Goal: Task Accomplishment & Management: Use online tool/utility

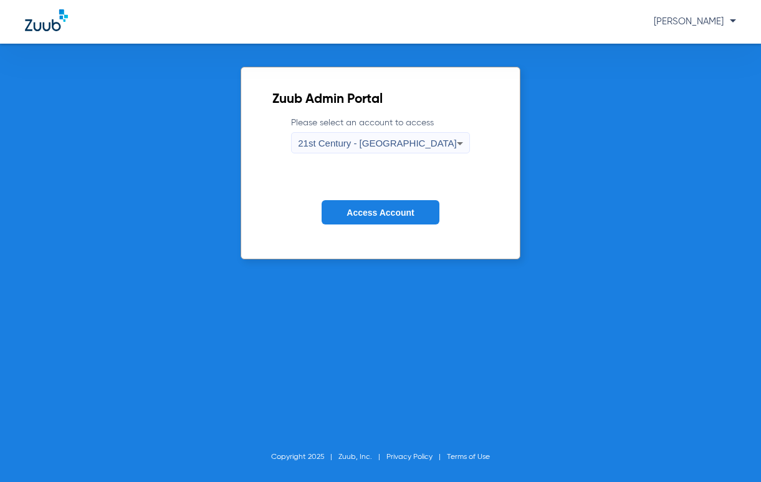
click at [421, 142] on span "21st Century - [GEOGRAPHIC_DATA]" at bounding box center [377, 143] width 159 height 11
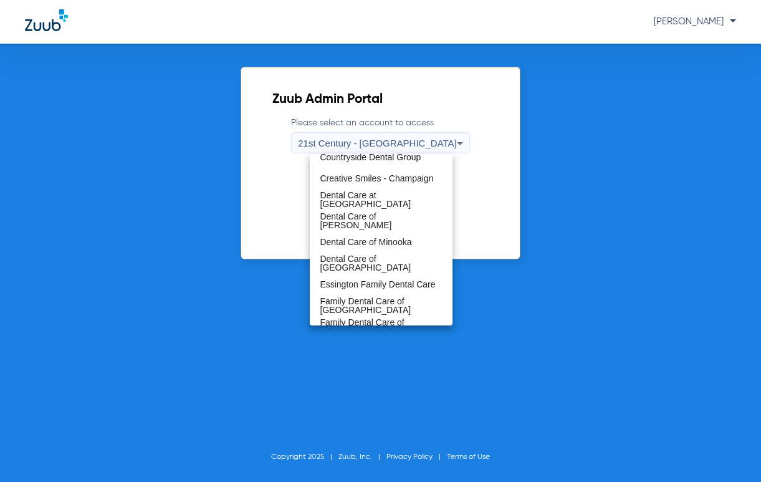
scroll to position [163, 0]
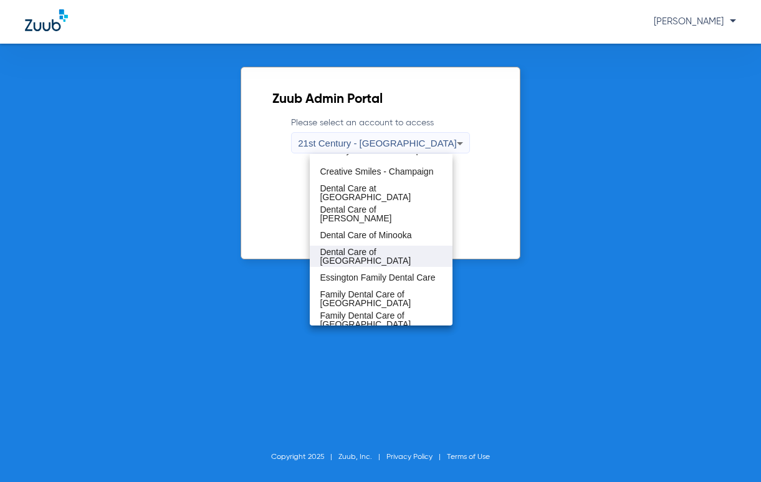
click at [381, 259] on span "Dental Care of [GEOGRAPHIC_DATA]" at bounding box center [381, 256] width 122 height 17
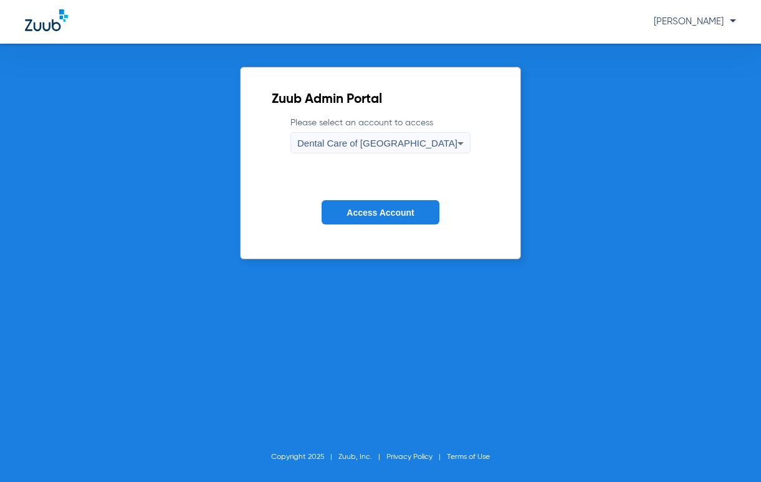
click at [401, 208] on span "Access Account" at bounding box center [380, 213] width 67 height 10
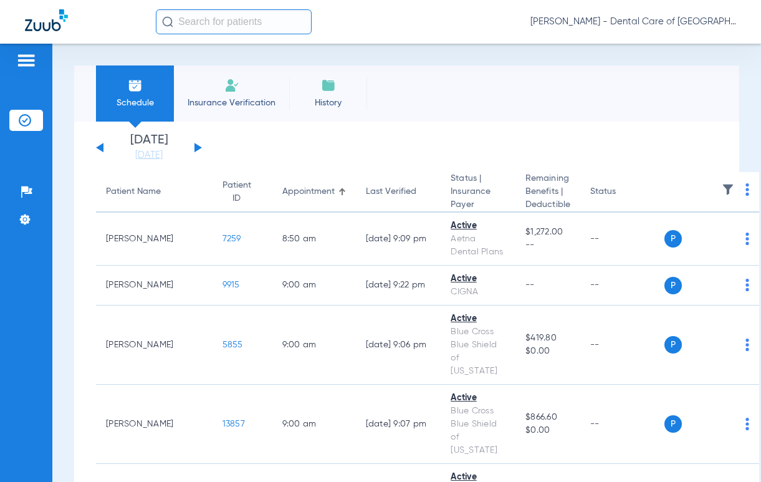
click at [726, 24] on span "[PERSON_NAME] - Dental Care of [GEOGRAPHIC_DATA]" at bounding box center [634, 22] width 206 height 12
click at [730, 21] on div at bounding box center [380, 241] width 761 height 482
click at [697, 24] on span "[PERSON_NAME] - Dental Care of [GEOGRAPHIC_DATA]" at bounding box center [634, 22] width 206 height 12
click at [733, 19] on div at bounding box center [380, 241] width 761 height 482
click at [673, 22] on span "[PERSON_NAME] - Dental Care of [GEOGRAPHIC_DATA]" at bounding box center [634, 22] width 206 height 12
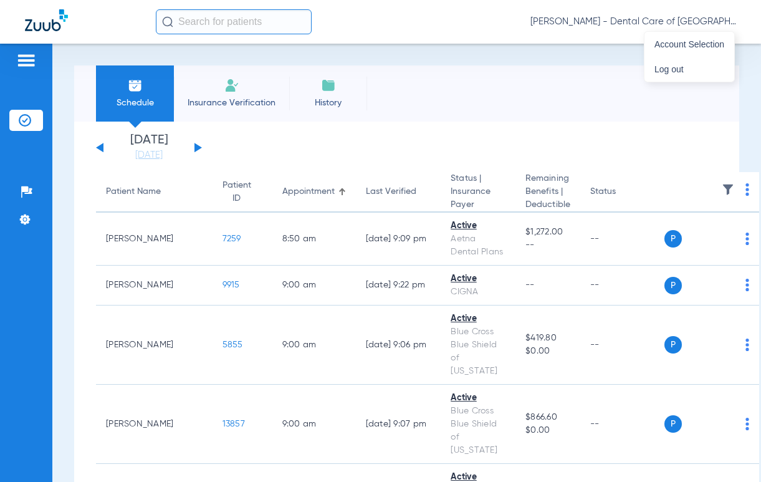
click at [700, 23] on div at bounding box center [380, 241] width 761 height 482
click at [693, 53] on div "Schedule Insurance Verification History Last Appt. Sync Time: [DATE] - 02:34 PM…" at bounding box center [406, 263] width 709 height 438
click at [725, 19] on span "[PERSON_NAME] - Dental Care of [GEOGRAPHIC_DATA]" at bounding box center [634, 22] width 206 height 12
click at [698, 49] on span "Account Selection" at bounding box center [690, 44] width 70 height 9
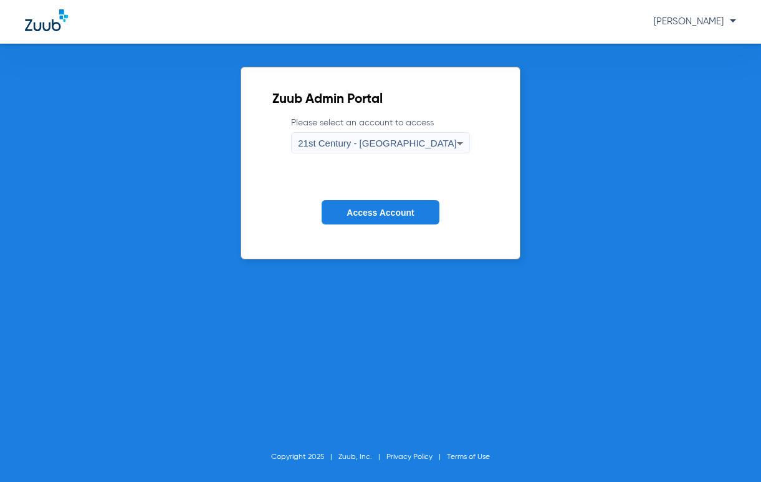
click at [373, 149] on div "21st Century - [GEOGRAPHIC_DATA]" at bounding box center [377, 143] width 159 height 21
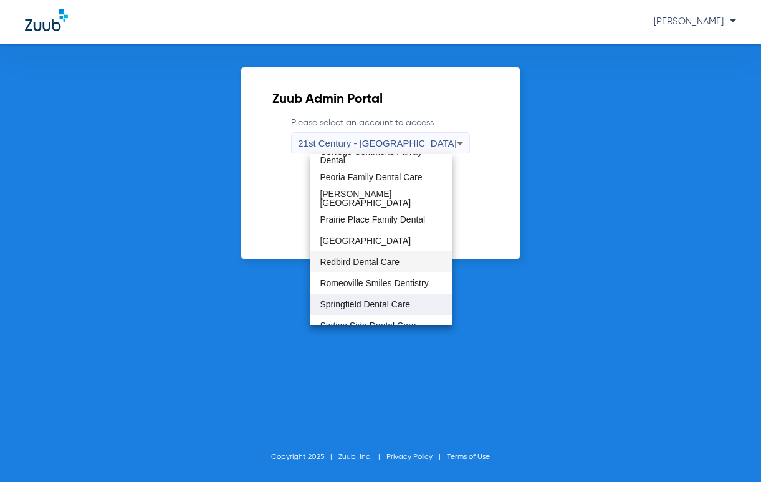
scroll to position [631, 0]
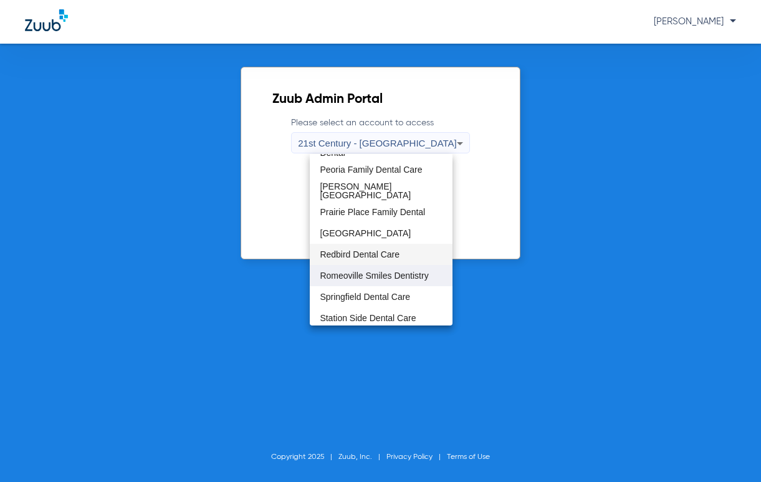
click at [410, 279] on span "Romeoville Smiles Dentistry" at bounding box center [374, 275] width 108 height 9
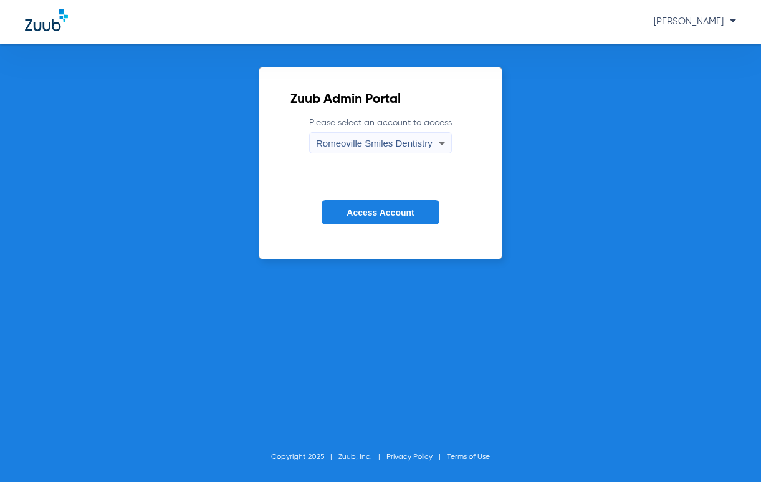
click at [386, 212] on span "Access Account" at bounding box center [380, 213] width 67 height 10
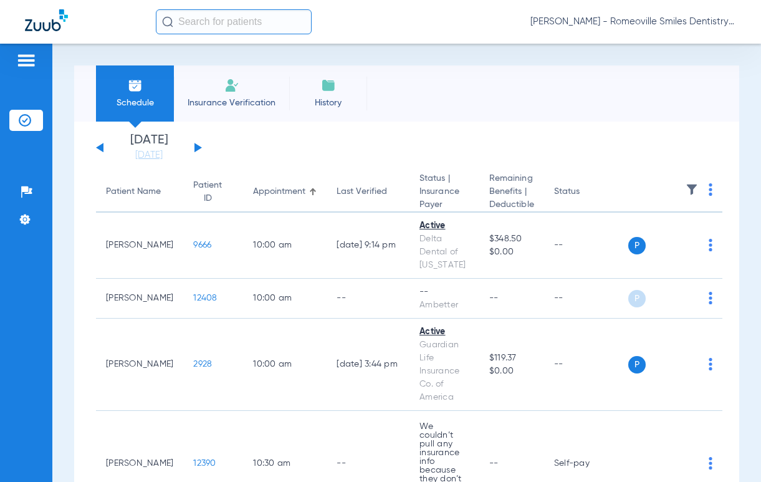
click at [216, 17] on input "text" at bounding box center [234, 21] width 156 height 25
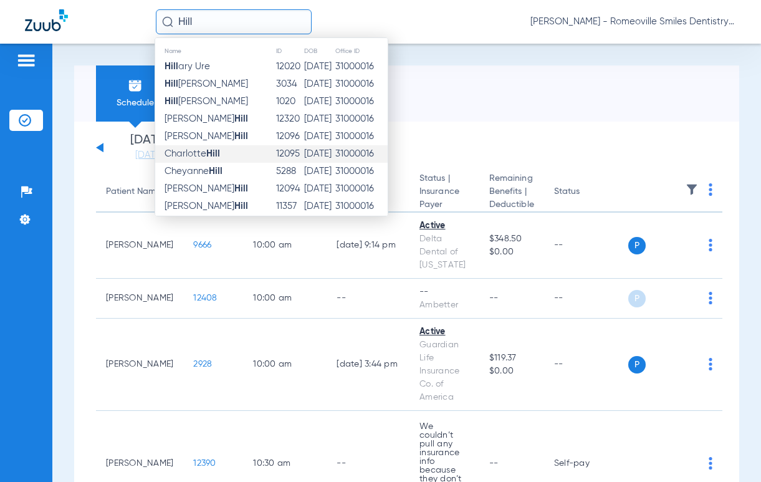
type input "Hill"
click at [206, 154] on span "[PERSON_NAME]" at bounding box center [192, 153] width 55 height 9
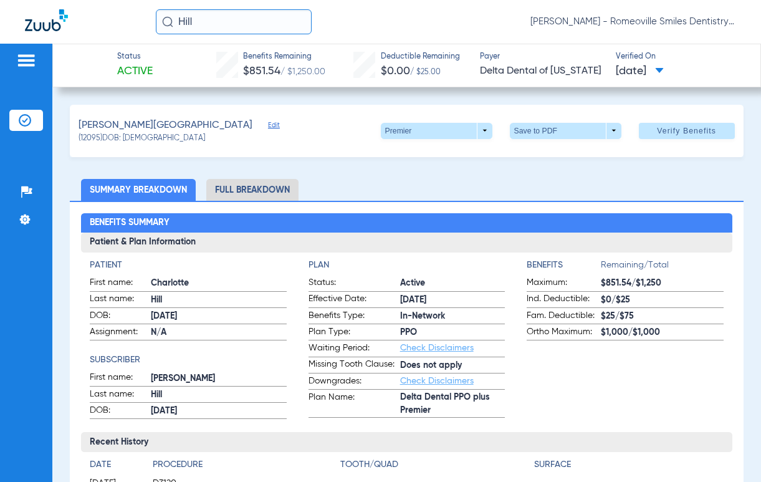
click at [268, 126] on span "Edit" at bounding box center [273, 127] width 11 height 12
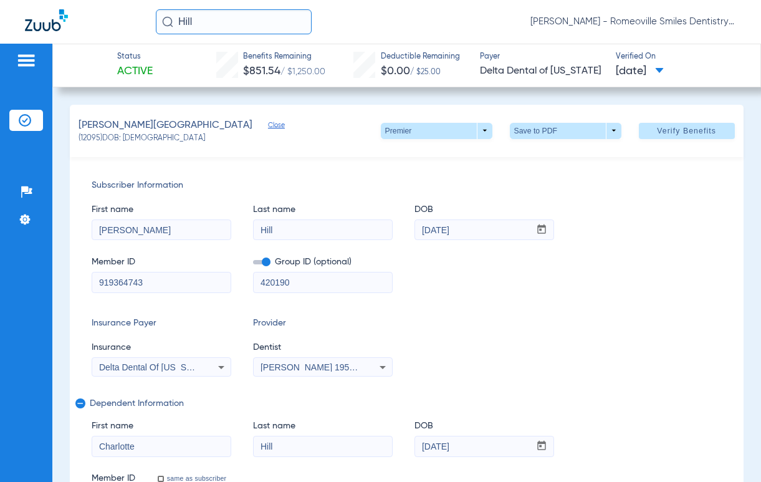
click at [268, 128] on span "Close" at bounding box center [273, 127] width 11 height 12
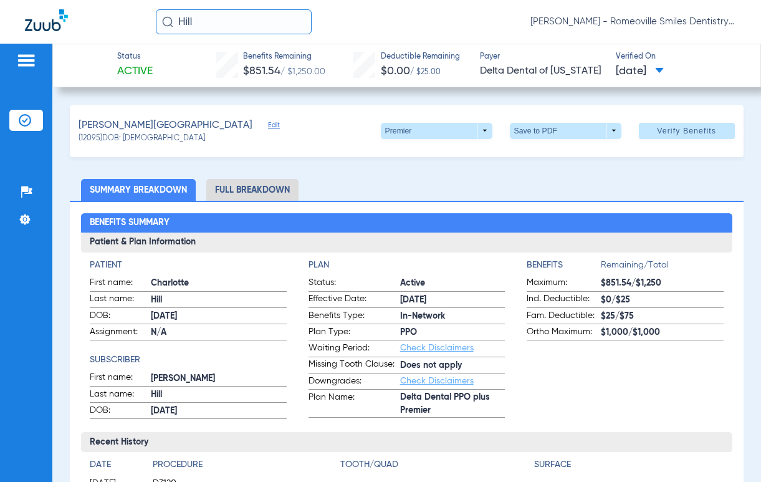
click at [268, 126] on span "Edit" at bounding box center [273, 127] width 11 height 12
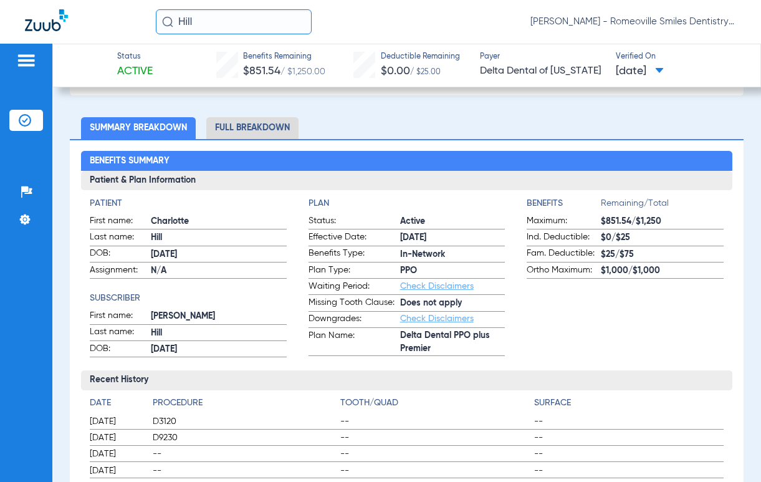
scroll to position [445, 0]
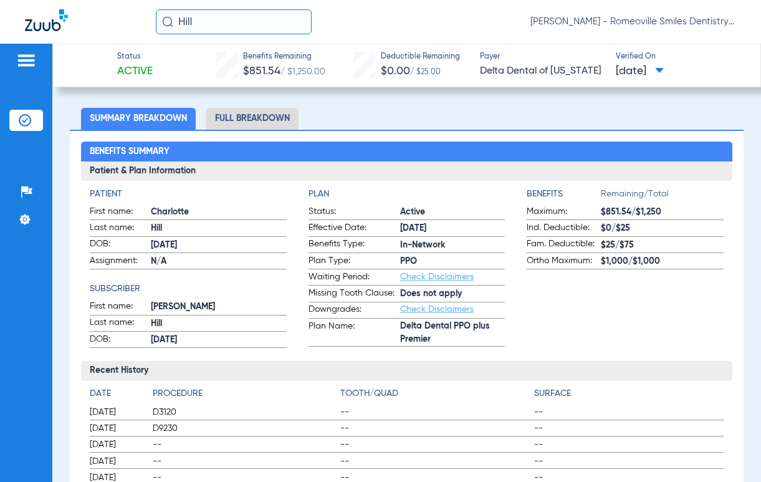
click at [250, 119] on li "Full Breakdown" at bounding box center [252, 119] width 92 height 22
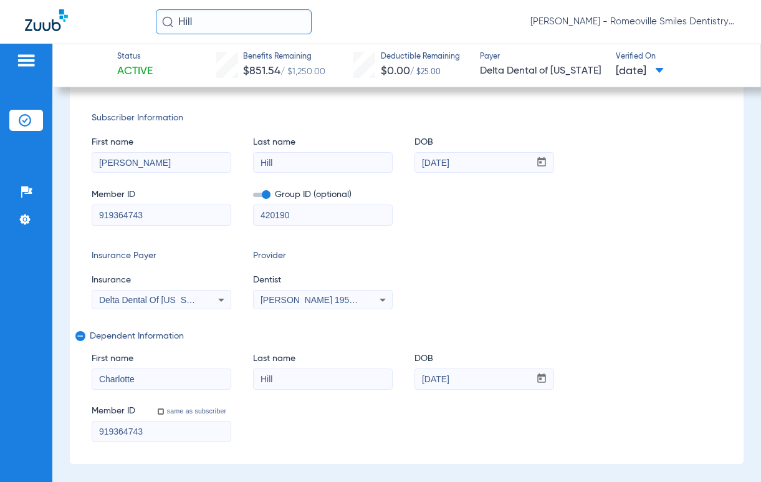
scroll to position [0, 0]
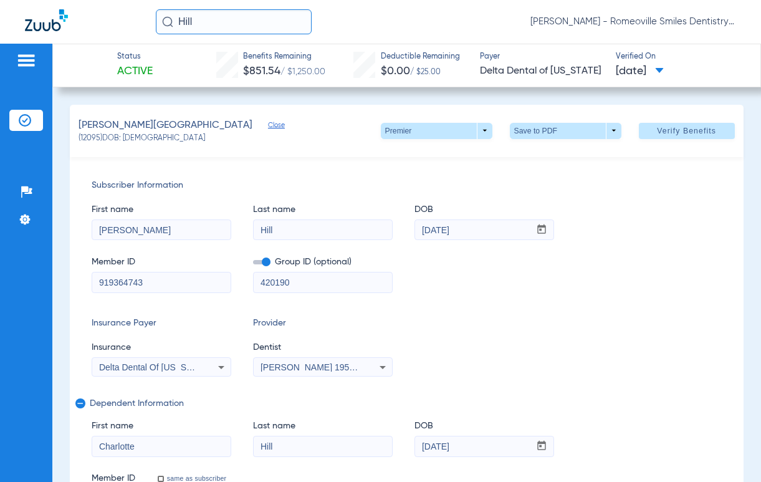
click at [24, 125] on img at bounding box center [25, 120] width 12 height 12
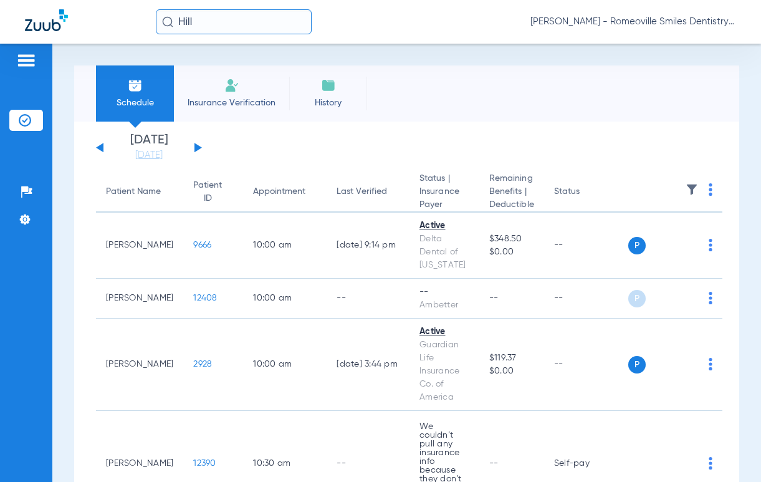
click at [330, 97] on span "History" at bounding box center [328, 103] width 59 height 12
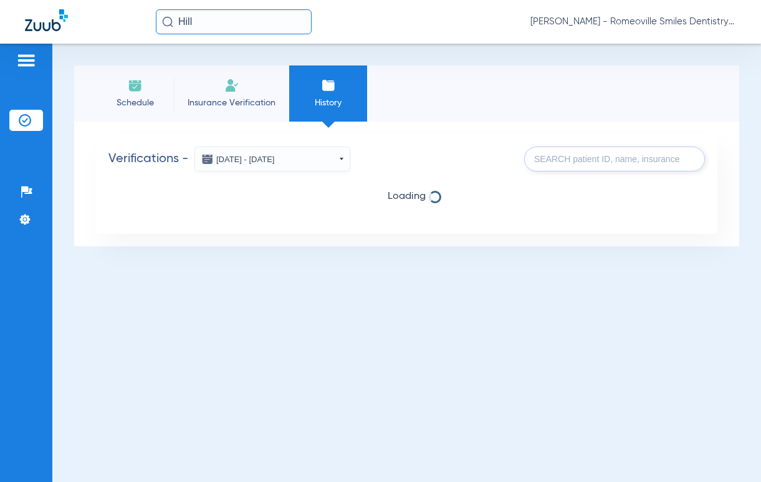
click at [213, 20] on input "Hill" at bounding box center [234, 21] width 156 height 25
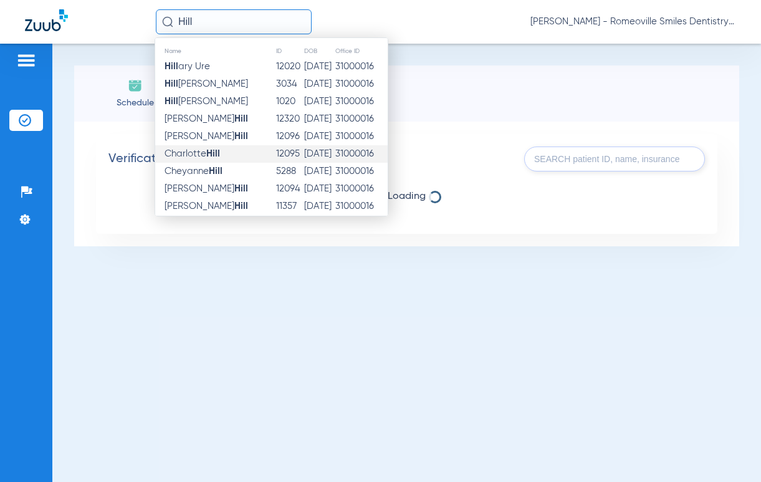
click at [188, 153] on span "[PERSON_NAME]" at bounding box center [192, 153] width 55 height 9
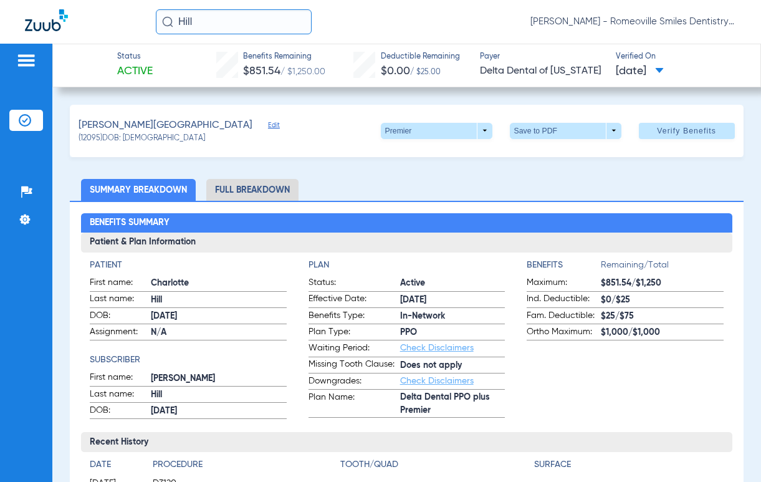
click at [664, 69] on span at bounding box center [659, 71] width 9 height 7
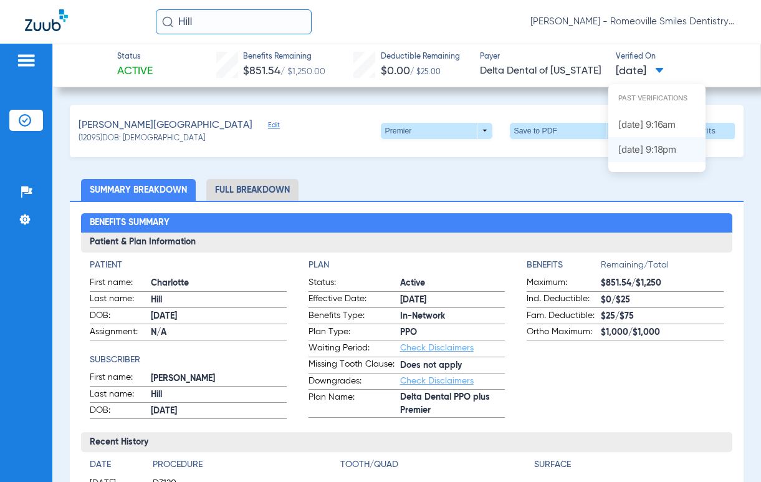
click at [651, 148] on label "[DATE] 9:18PM" at bounding box center [656, 149] width 97 height 25
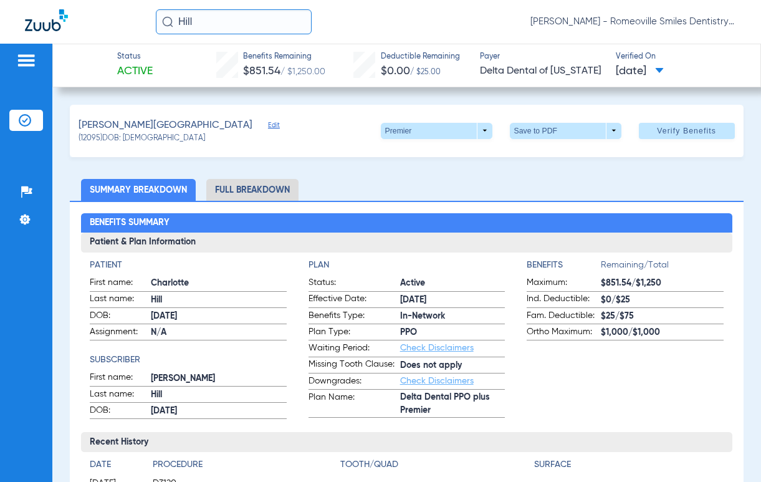
click at [664, 74] on span at bounding box center [659, 71] width 9 height 7
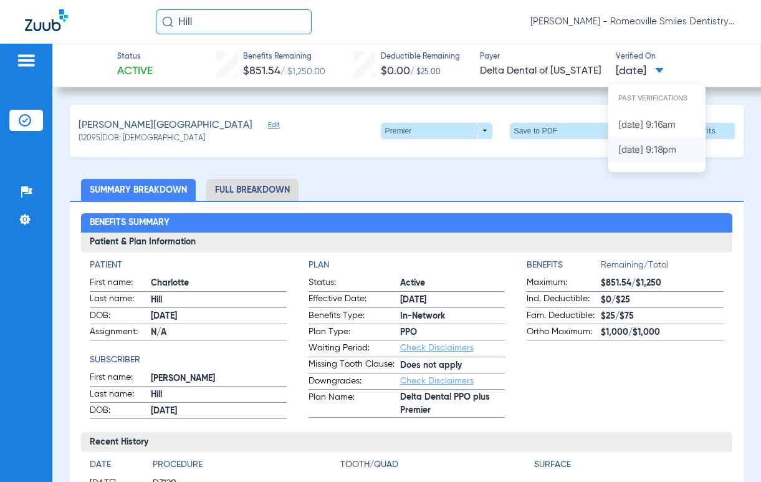
click at [649, 143] on label "[DATE] 9:18PM" at bounding box center [656, 149] width 97 height 25
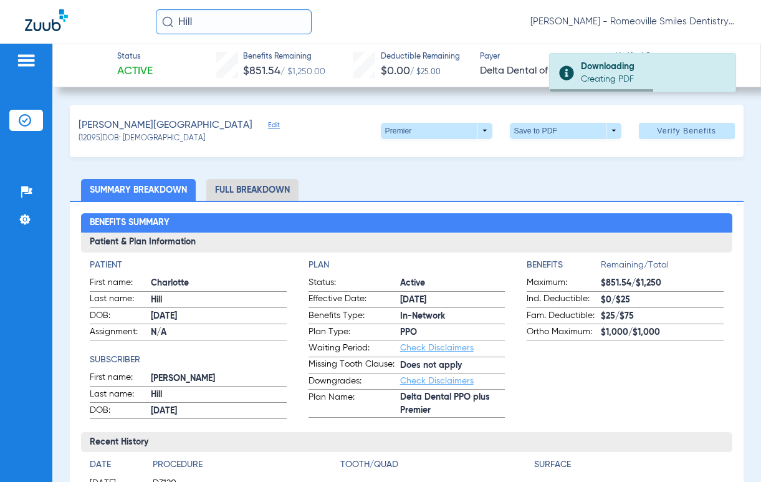
click at [268, 123] on span "Edit" at bounding box center [273, 127] width 11 height 12
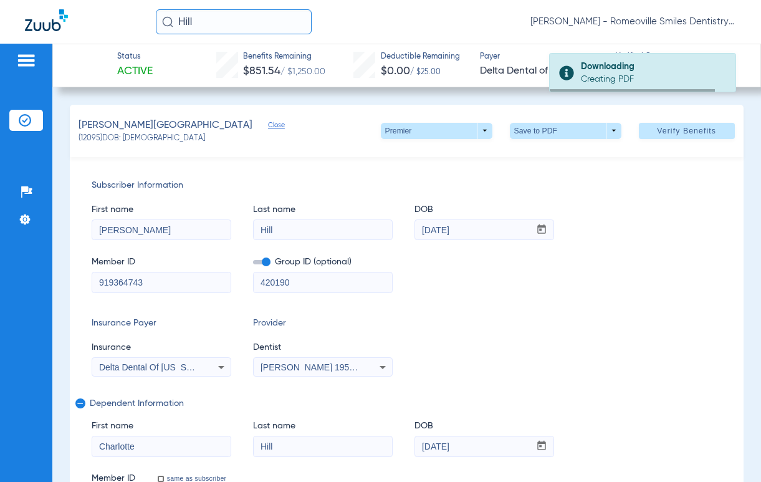
click at [268, 123] on span "Close" at bounding box center [273, 127] width 11 height 12
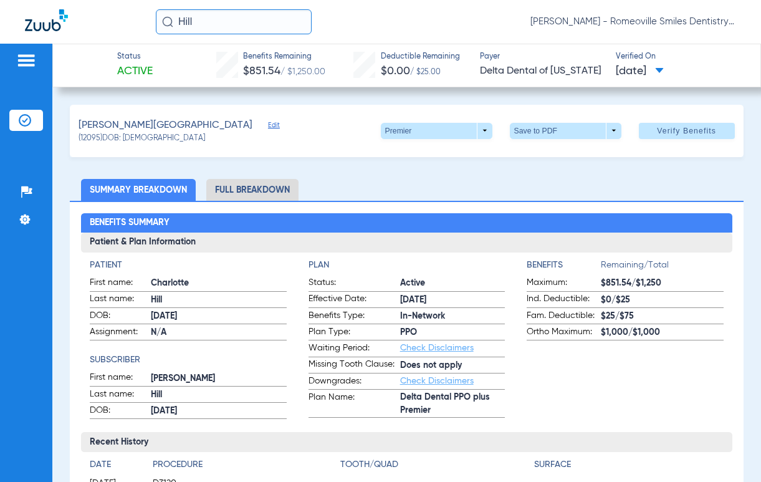
click at [664, 65] on span "[DATE]" at bounding box center [640, 72] width 48 height 16
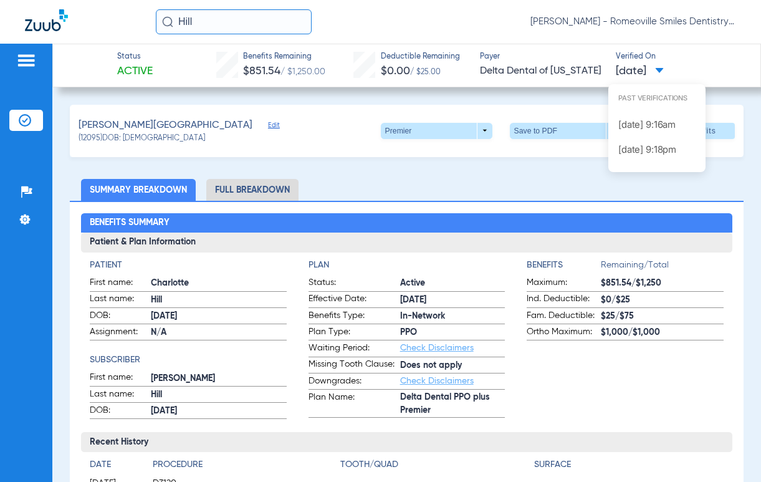
click at [27, 127] on div at bounding box center [380, 241] width 761 height 482
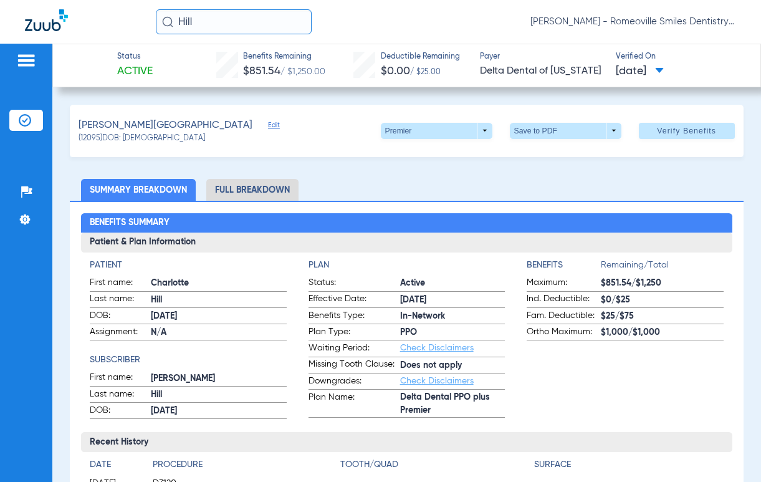
click at [26, 119] on img at bounding box center [25, 120] width 12 height 12
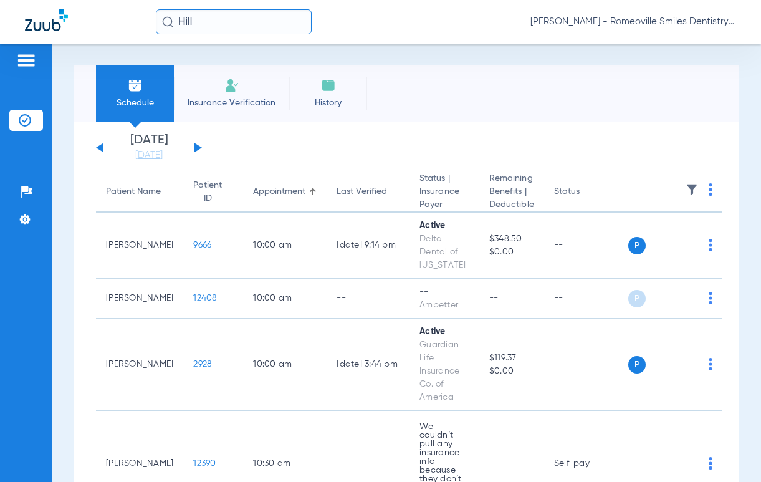
click at [334, 94] on li "History" at bounding box center [328, 93] width 78 height 56
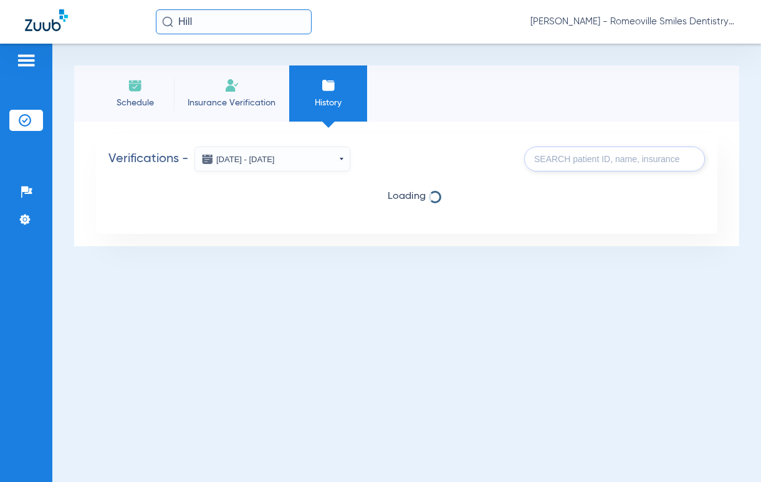
click at [614, 160] on input "text" at bounding box center [614, 159] width 181 height 25
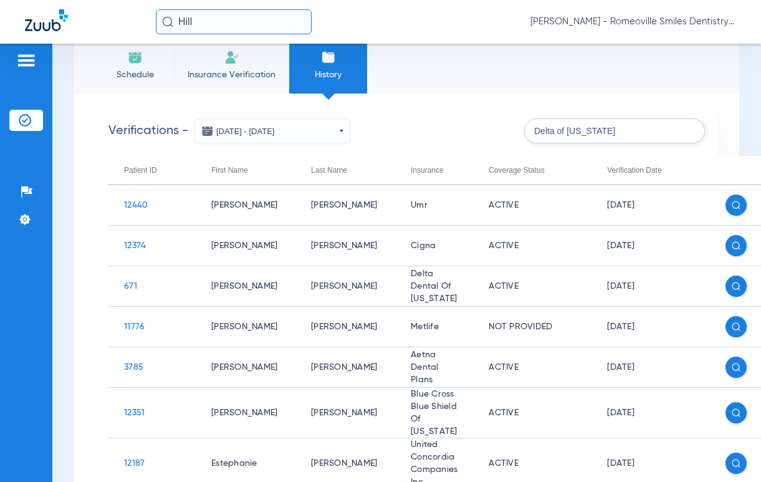
scroll to position [31, 0]
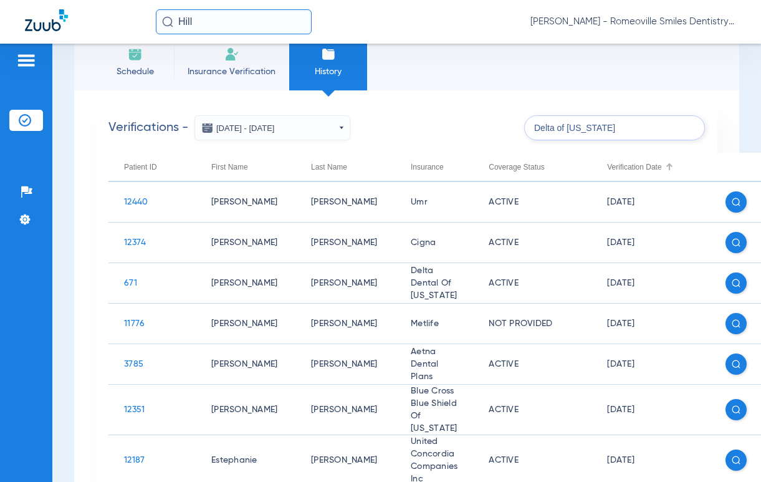
type input "Delta of [US_STATE]"
click at [632, 167] on div "Verification Date" at bounding box center [634, 167] width 54 height 14
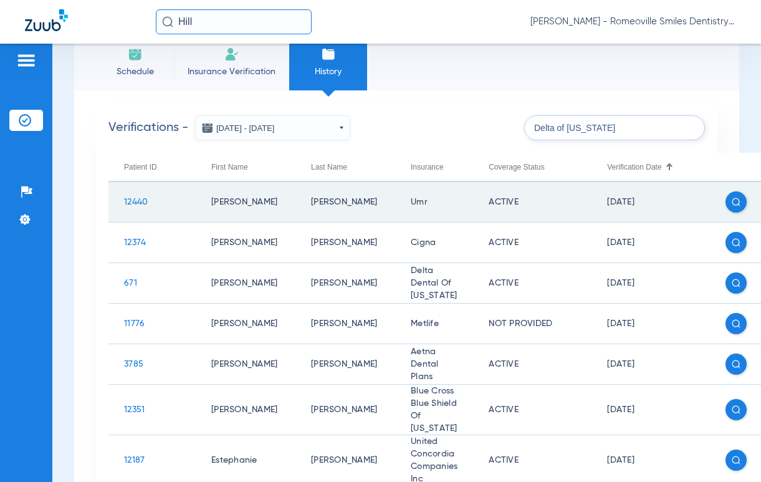
click at [125, 204] on span "12440" at bounding box center [136, 202] width 24 height 9
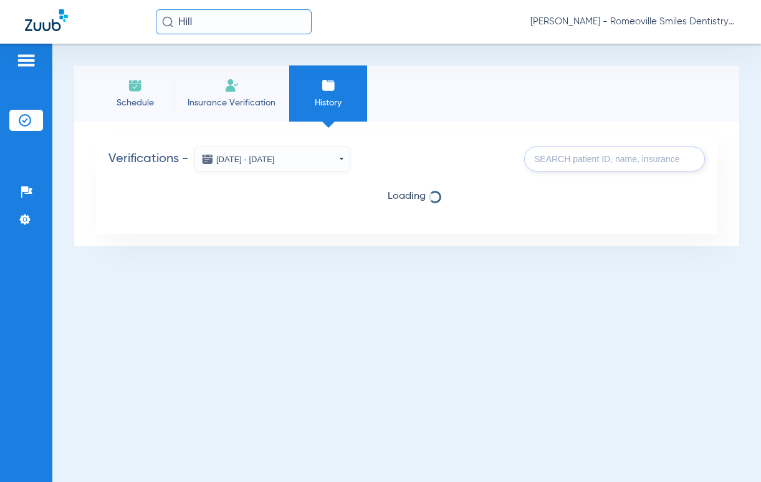
click at [662, 165] on input "text" at bounding box center [614, 159] width 181 height 25
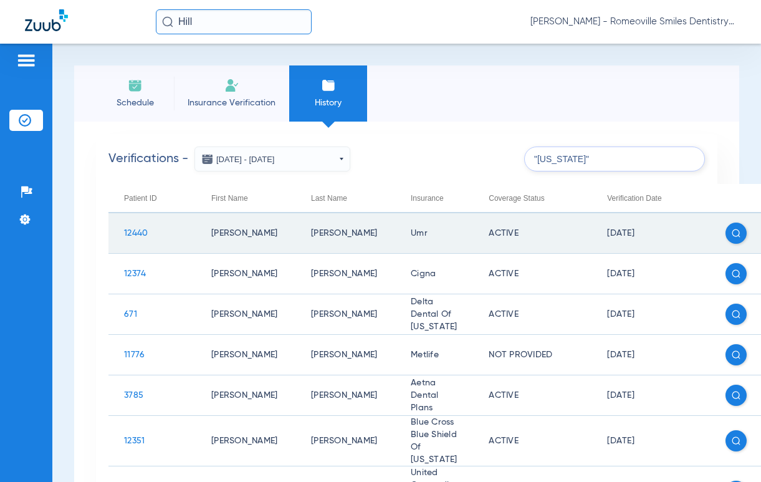
click at [436, 230] on td "Umr" at bounding box center [434, 233] width 78 height 41
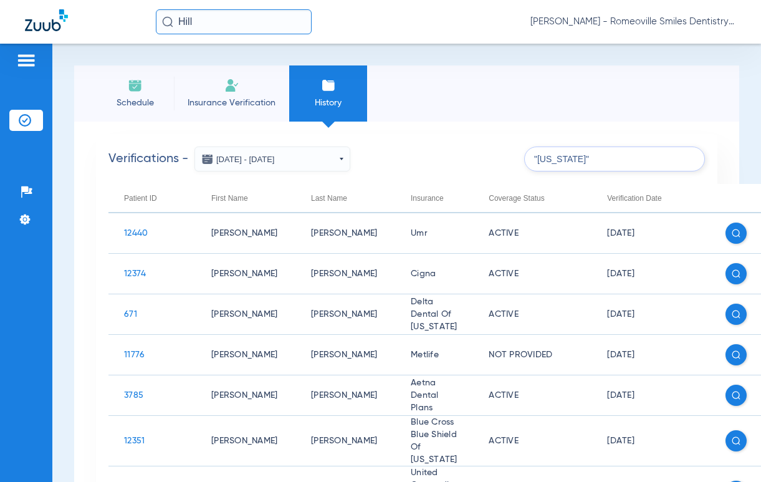
drag, startPoint x: 596, startPoint y: 160, endPoint x: 492, endPoint y: 157, distance: 104.2
click at [492, 157] on div "Verifications - [DATE] - [DATE] [DATE] Su Mo Tu We Th Fr Sa 28 29 30 1 2 3 4 5 …" at bounding box center [406, 159] width 597 height 25
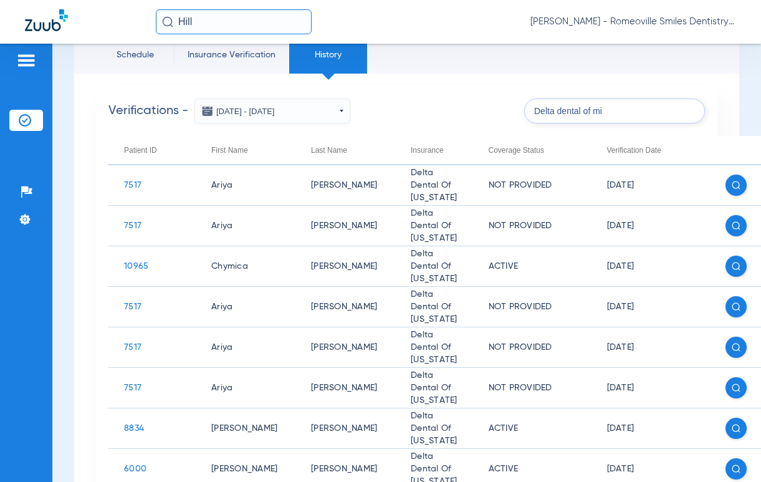
scroll to position [42, 0]
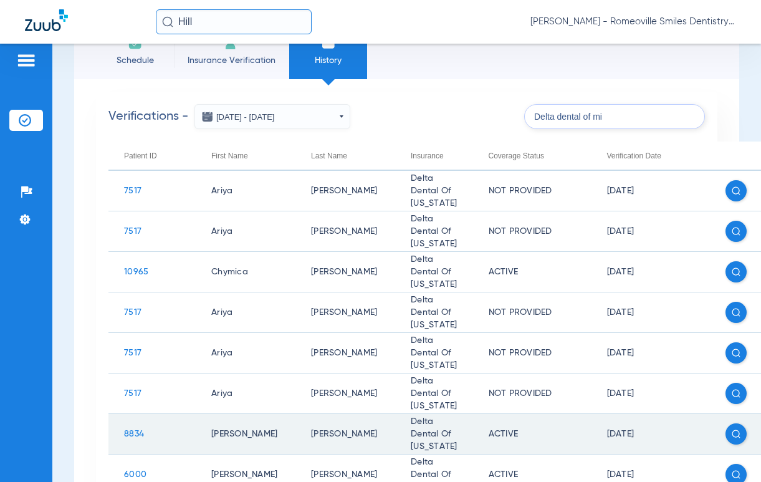
type input "Delta dental of mi"
click at [130, 431] on span "8834" at bounding box center [134, 434] width 20 height 9
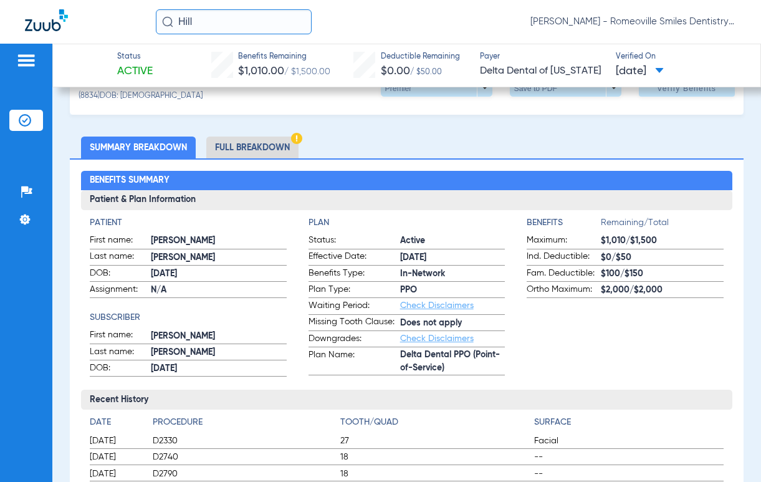
click at [255, 148] on li "Full Breakdown" at bounding box center [252, 148] width 92 height 22
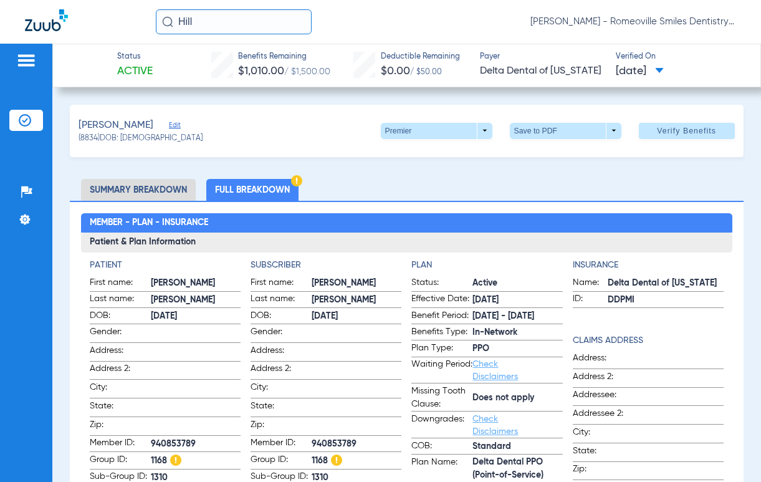
click at [170, 123] on span "Edit" at bounding box center [174, 127] width 11 height 12
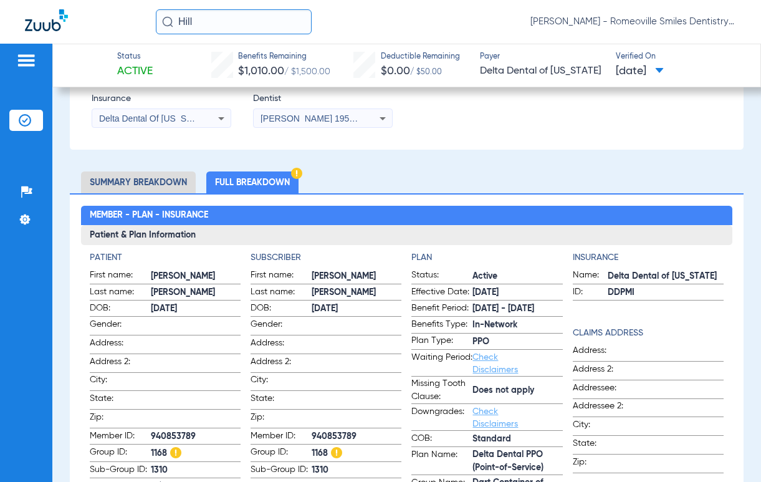
scroll to position [253, 0]
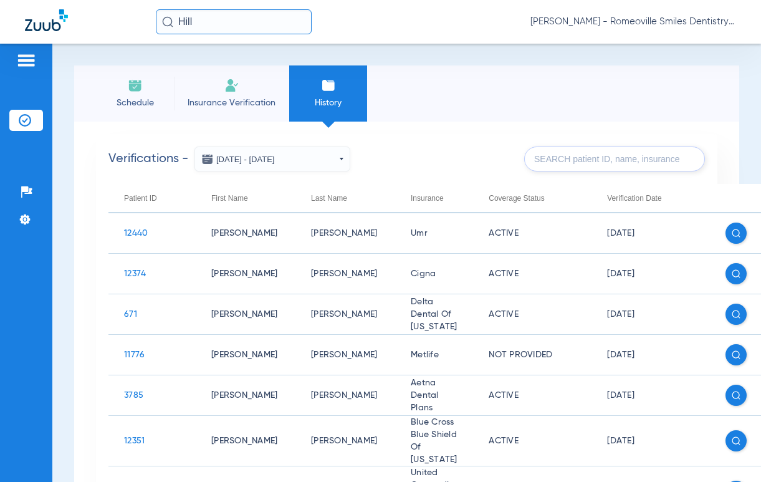
click at [605, 165] on input "text" at bounding box center [614, 159] width 181 height 25
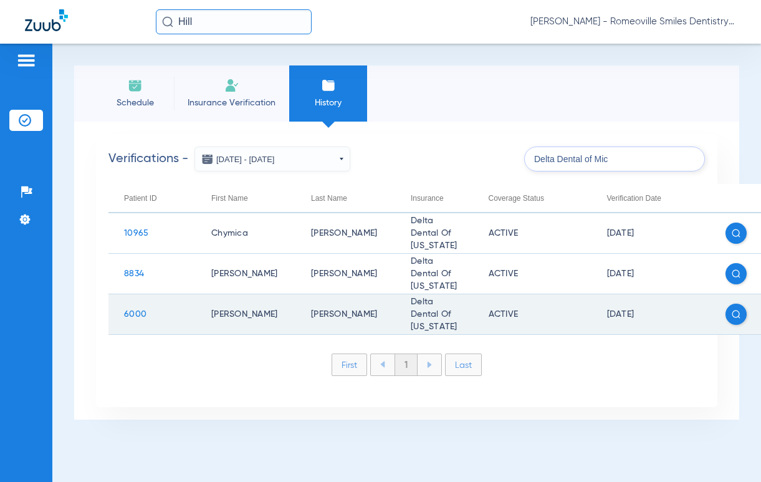
type input "Delta Dental of Mic"
click at [137, 315] on span "6000" at bounding box center [135, 314] width 22 height 9
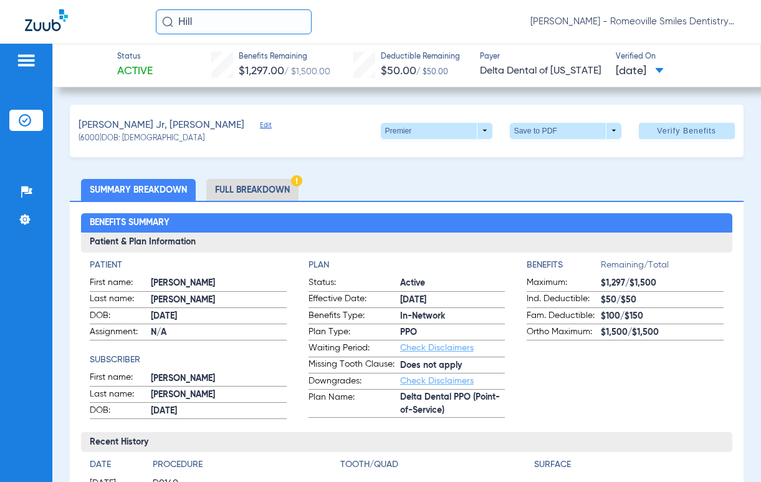
click at [242, 192] on li "Full Breakdown" at bounding box center [252, 190] width 92 height 22
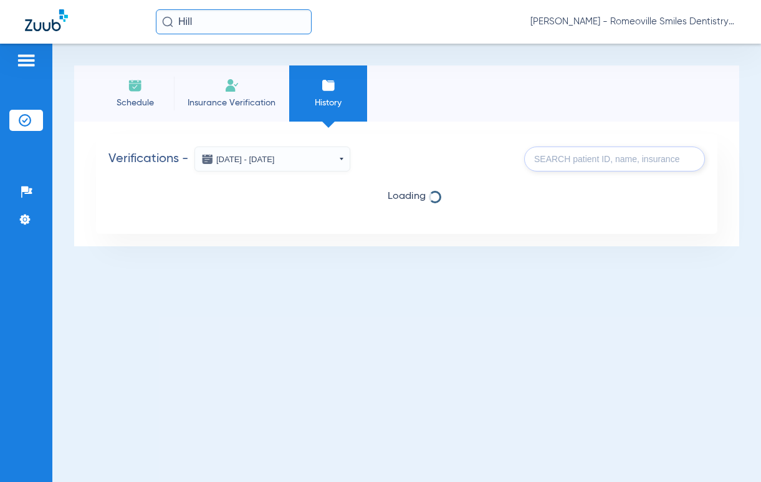
drag, startPoint x: 206, startPoint y: 24, endPoint x: 142, endPoint y: 16, distance: 64.8
click at [142, 16] on div "Hill [PERSON_NAME] - Romeoville Smiles Dentistry" at bounding box center [380, 22] width 761 height 44
click at [28, 117] on img at bounding box center [25, 120] width 12 height 12
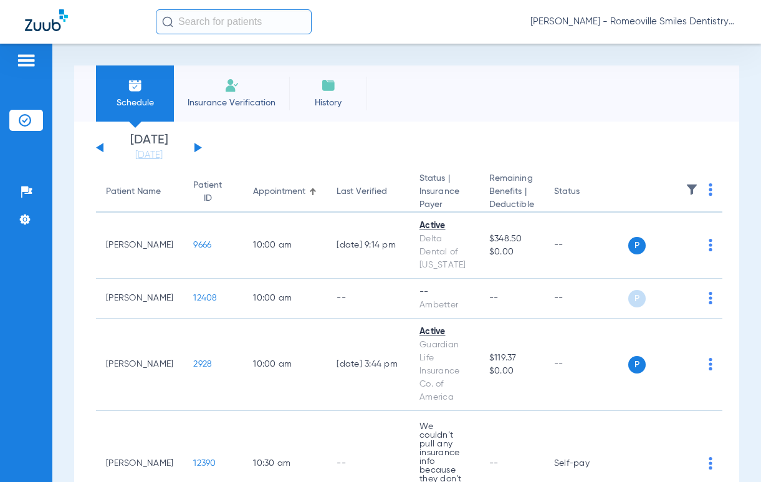
click at [332, 97] on span "History" at bounding box center [328, 103] width 59 height 12
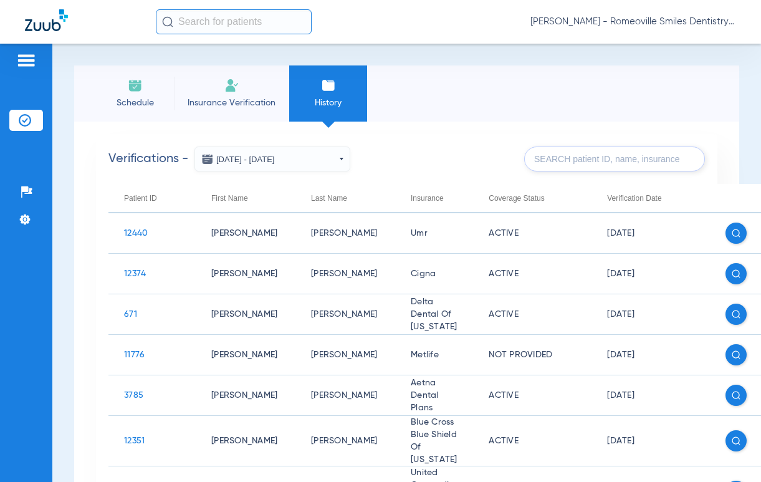
click at [617, 156] on input "text" at bounding box center [614, 159] width 181 height 25
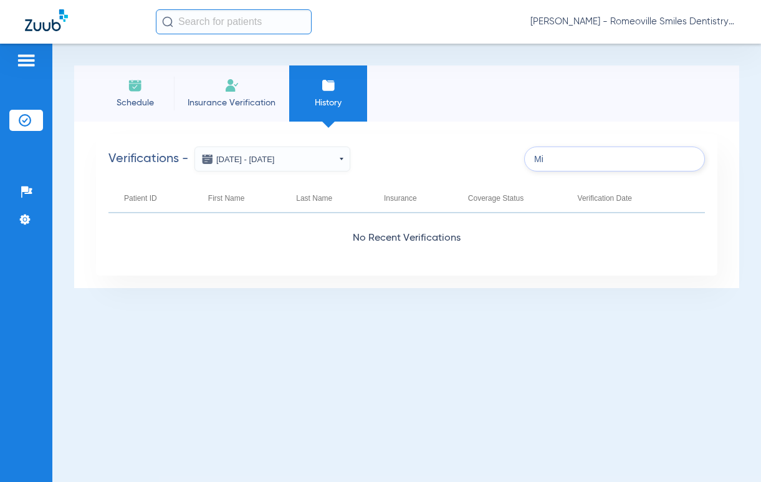
type input "M"
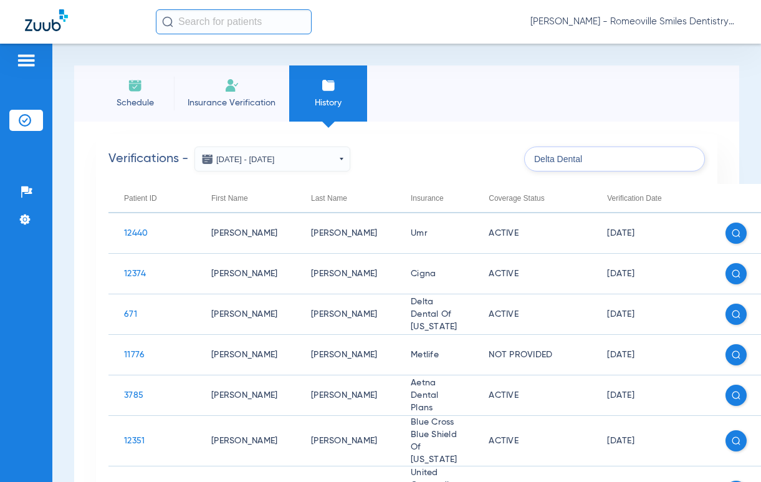
click at [610, 161] on input "Delta Dental" at bounding box center [614, 159] width 181 height 25
type input "D"
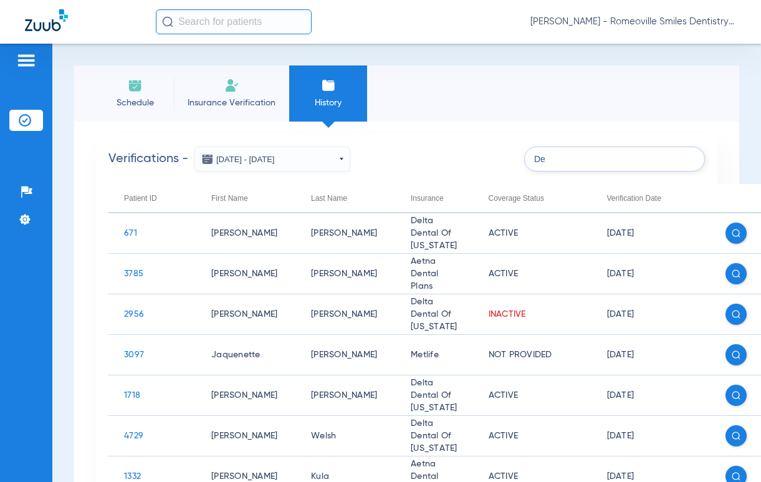
type input "D"
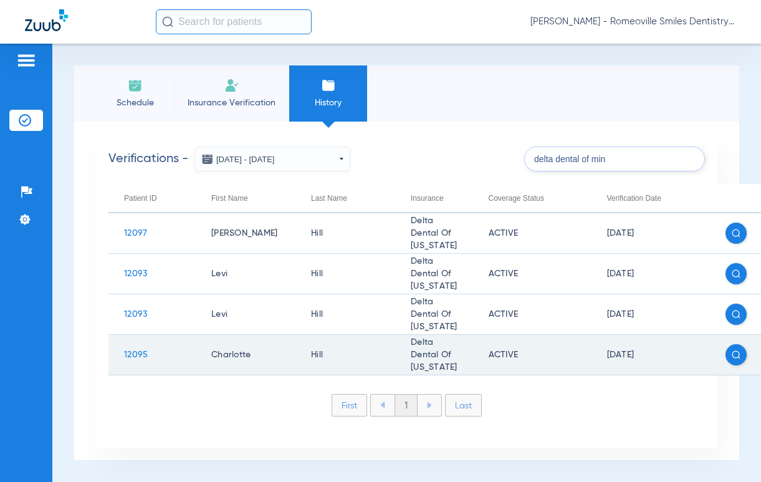
type input "delta dental of min"
click at [135, 358] on span "12095" at bounding box center [136, 354] width 24 height 9
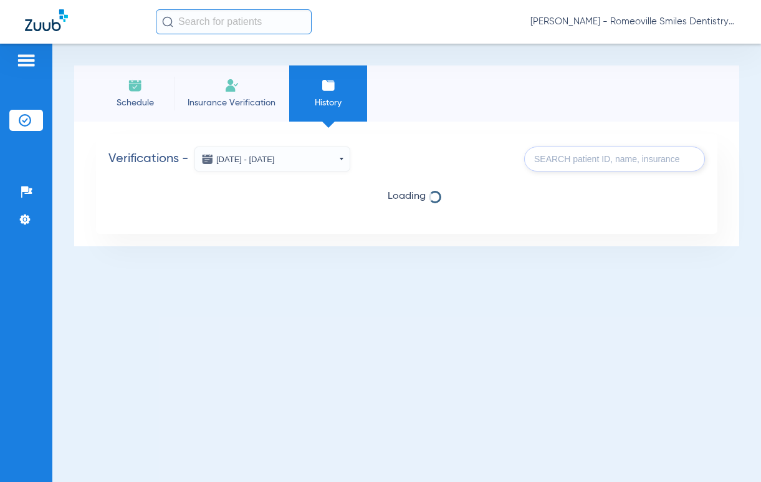
click at [605, 160] on input "text" at bounding box center [614, 159] width 181 height 25
type input "D"
click at [24, 121] on img at bounding box center [25, 120] width 12 height 12
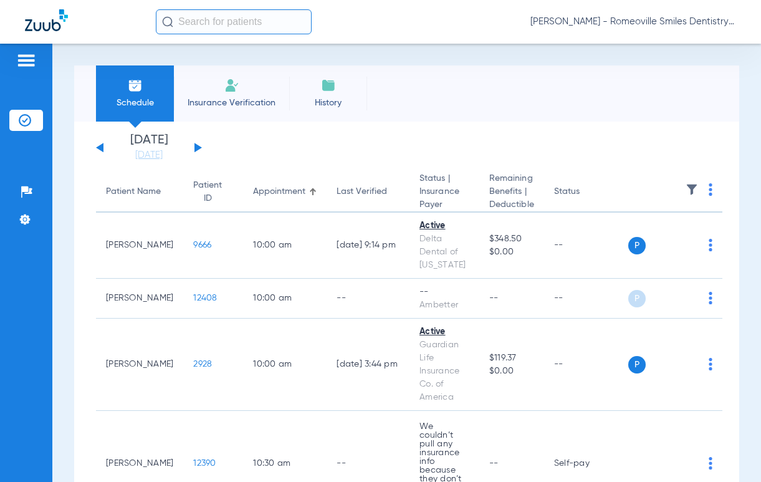
click at [341, 90] on li "History" at bounding box center [328, 93] width 78 height 56
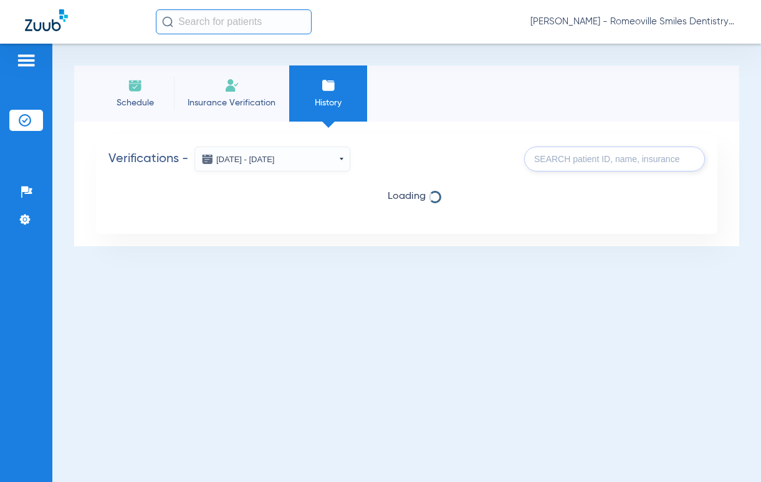
click at [608, 158] on input "text" at bounding box center [614, 159] width 181 height 25
type input "d"
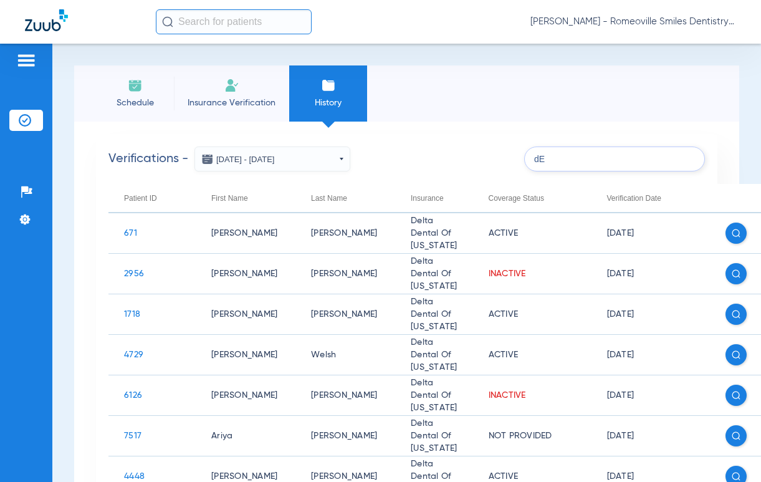
type input "d"
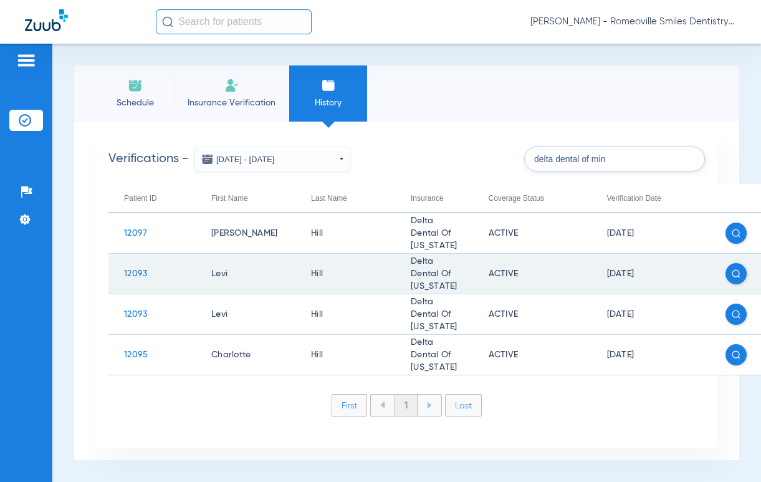
type input "delta dental of min"
click at [136, 274] on span "12093" at bounding box center [135, 273] width 23 height 9
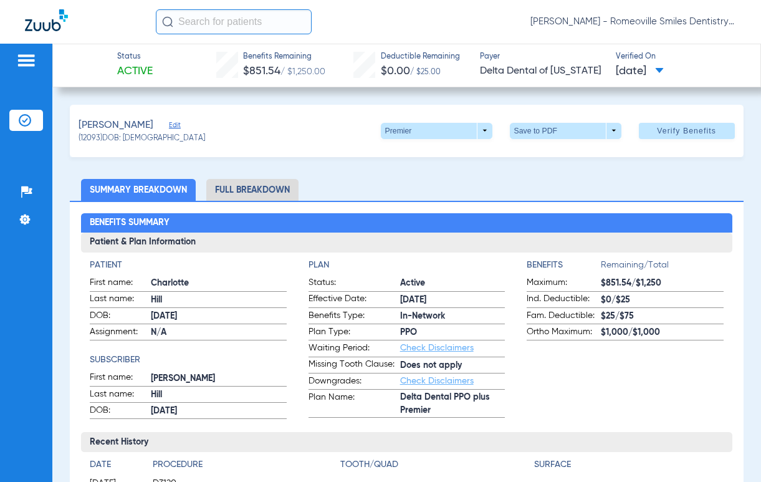
click at [279, 186] on li "Full Breakdown" at bounding box center [252, 190] width 92 height 22
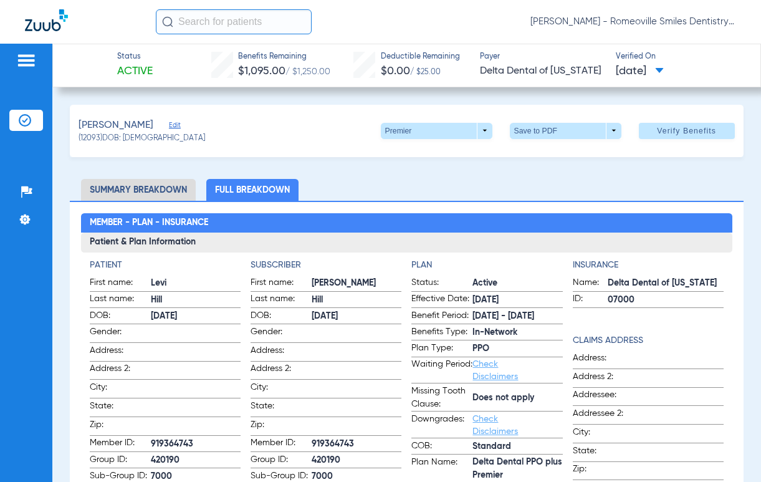
click at [726, 20] on span "[PERSON_NAME] - Romeoville Smiles Dentistry" at bounding box center [634, 22] width 206 height 12
click at [679, 47] on span "Account Selection" at bounding box center [690, 44] width 70 height 9
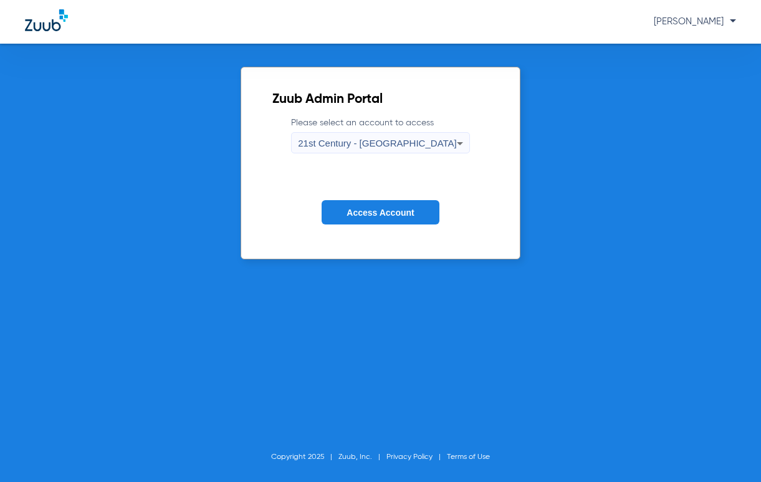
click at [453, 138] on icon at bounding box center [460, 143] width 15 height 15
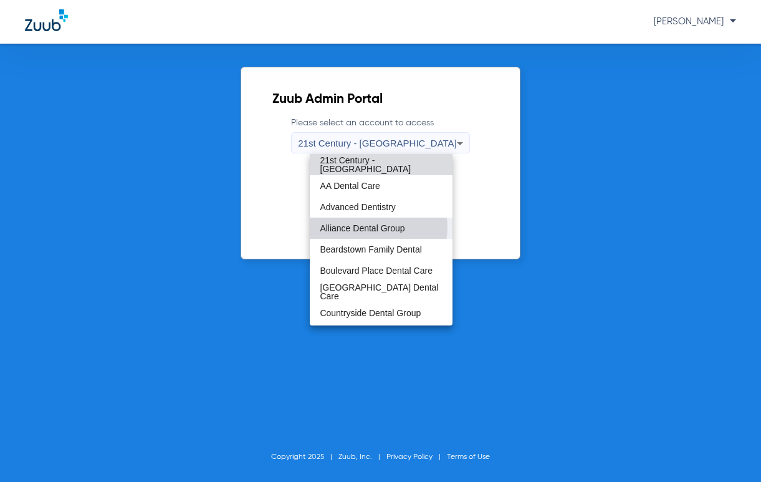
click at [378, 228] on span "Alliance Dental Group" at bounding box center [362, 228] width 85 height 9
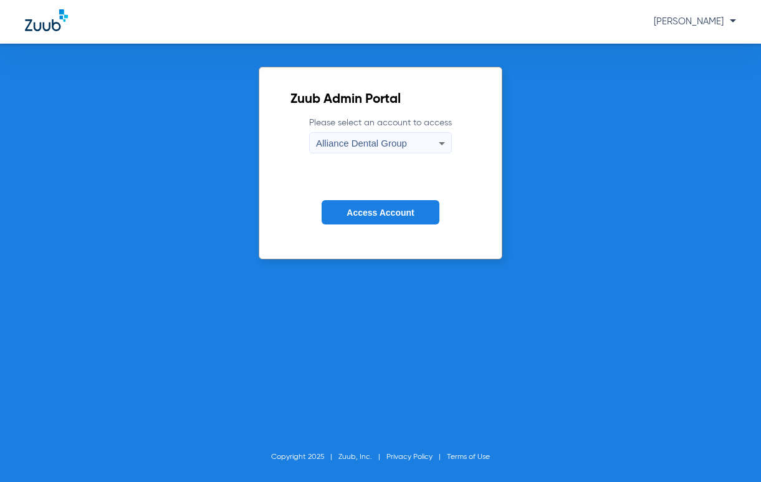
click at [390, 216] on span "Access Account" at bounding box center [380, 213] width 67 height 10
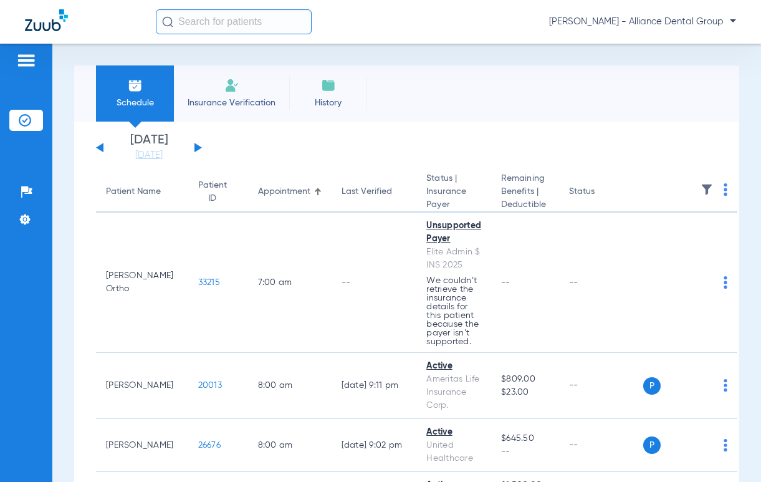
click at [324, 95] on li "History" at bounding box center [328, 93] width 78 height 56
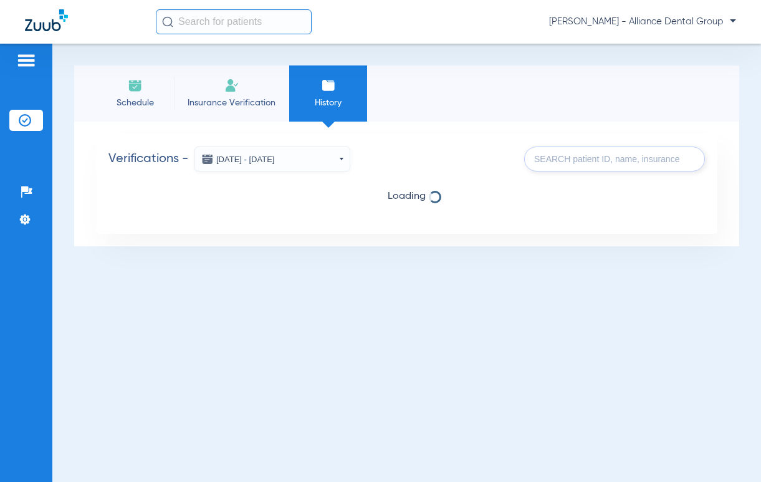
click at [614, 156] on input "text" at bounding box center [614, 159] width 181 height 25
type input "d"
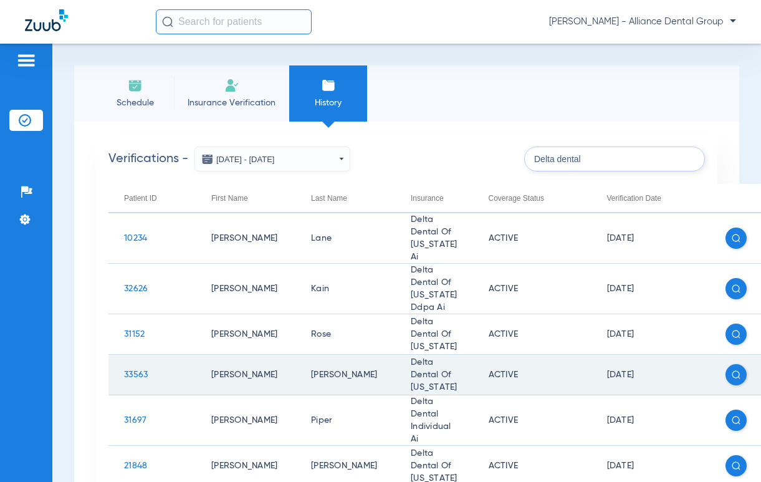
type input "Delta dental"
click at [132, 370] on span "33563" at bounding box center [136, 374] width 24 height 9
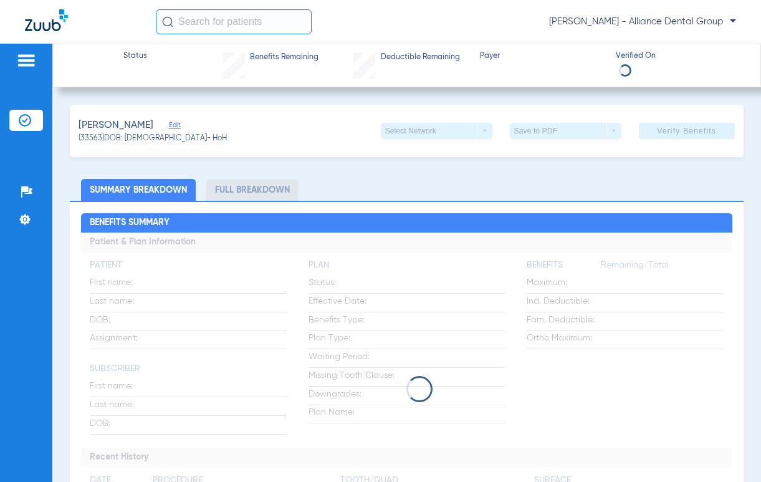
click at [175, 120] on div "[PERSON_NAME]" at bounding box center [153, 126] width 148 height 16
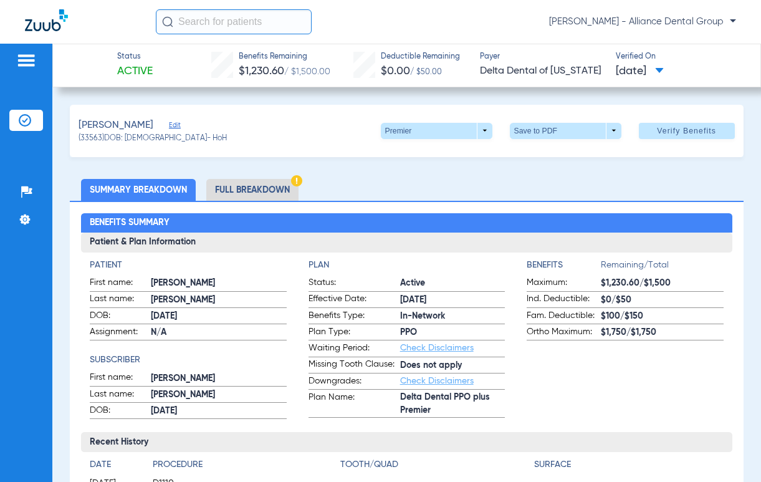
click at [175, 125] on span "Edit" at bounding box center [174, 127] width 11 height 12
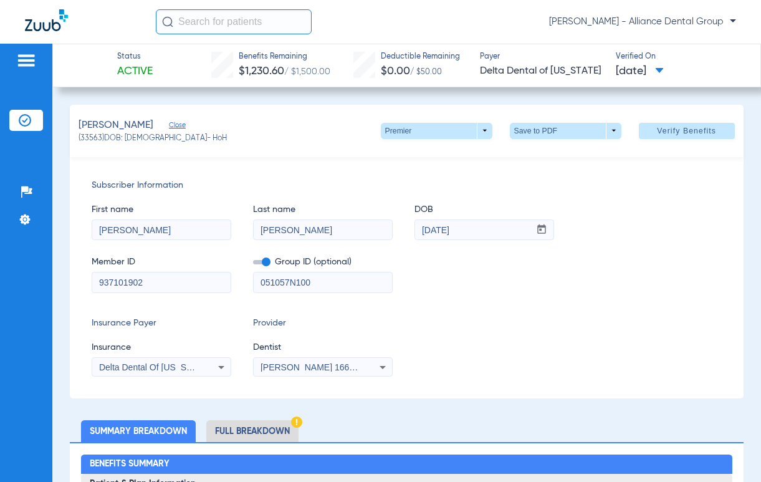
click at [175, 125] on span "Close" at bounding box center [174, 127] width 11 height 12
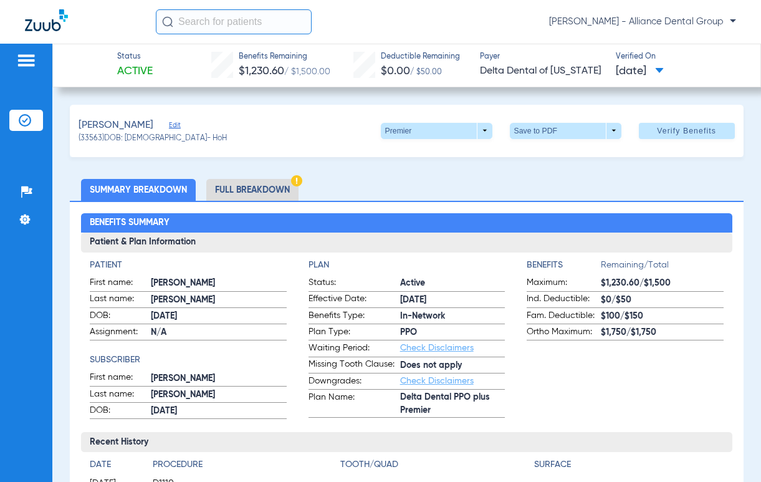
click at [249, 189] on li "Full Breakdown" at bounding box center [252, 190] width 92 height 22
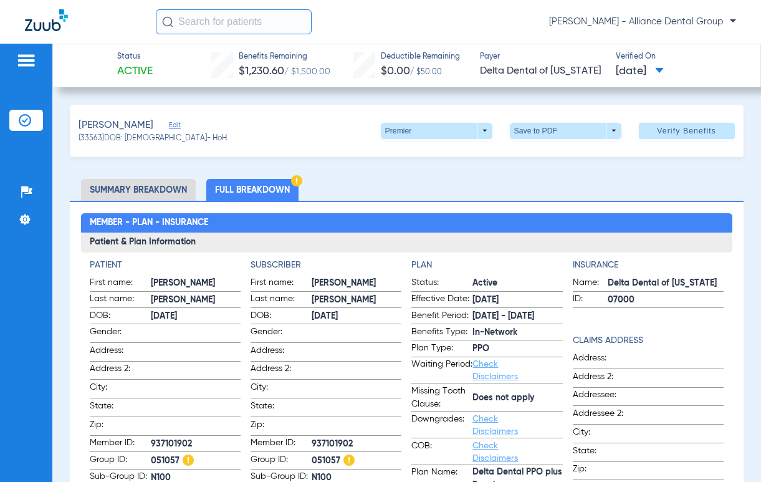
click at [176, 124] on span "Edit" at bounding box center [174, 127] width 11 height 12
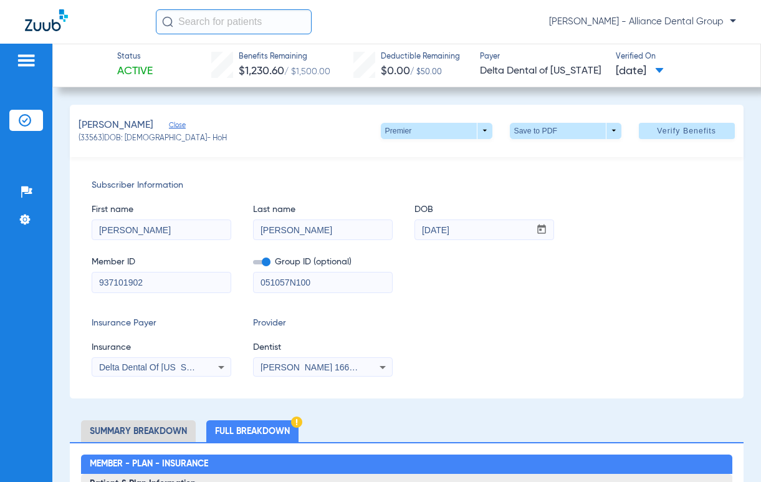
click at [176, 124] on span "Close" at bounding box center [174, 127] width 11 height 12
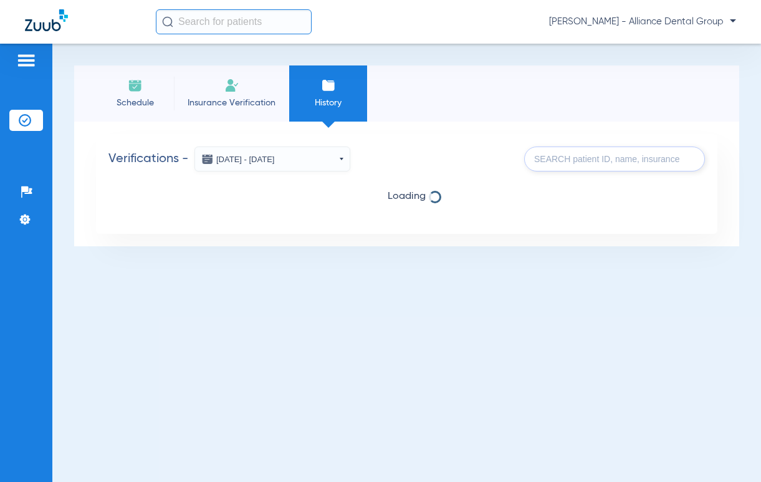
click at [590, 164] on input "text" at bounding box center [614, 159] width 181 height 25
click at [568, 160] on input "text" at bounding box center [614, 159] width 181 height 25
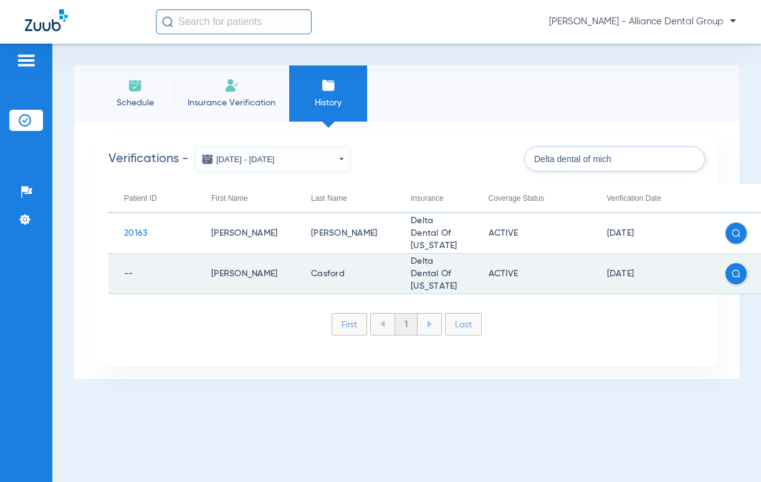
type input "Delta dental of mich"
click at [131, 278] on span "--" at bounding box center [128, 273] width 9 height 9
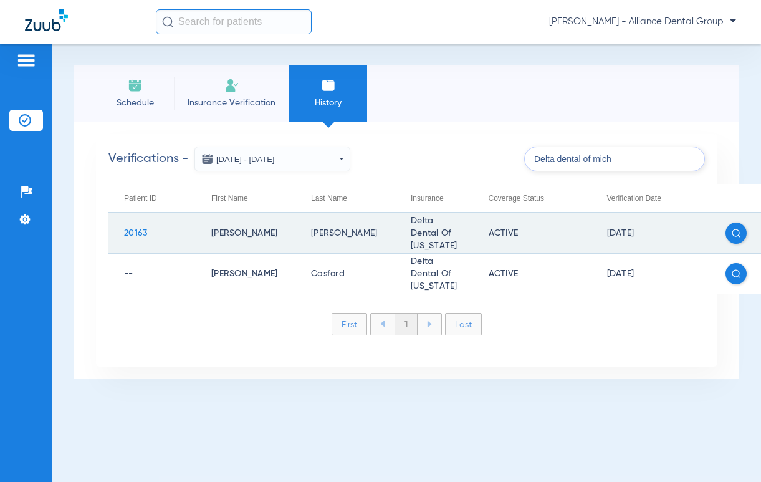
click at [136, 233] on span "20163" at bounding box center [135, 233] width 23 height 9
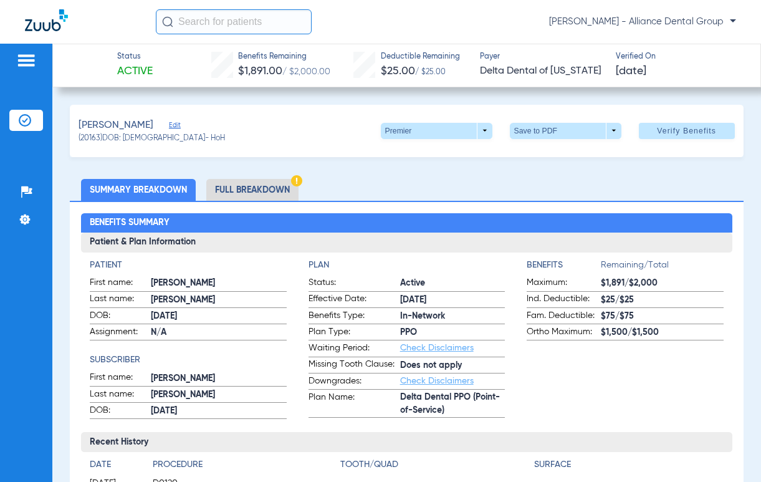
click at [249, 189] on li "Full Breakdown" at bounding box center [252, 190] width 92 height 22
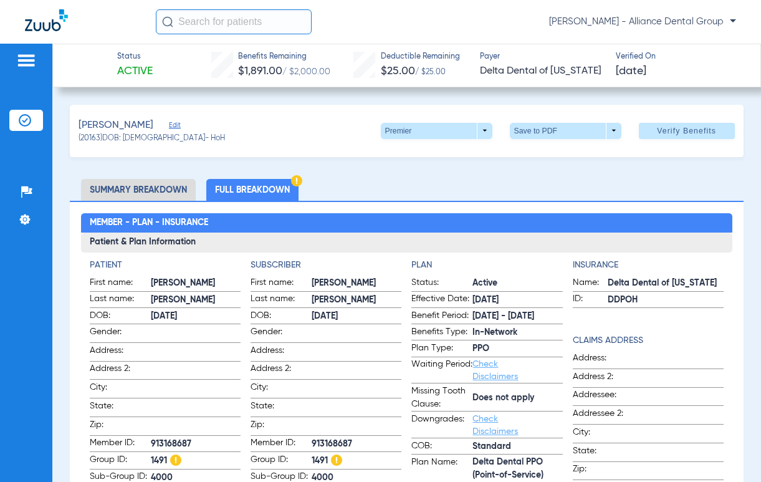
click at [171, 125] on span "Edit" at bounding box center [174, 127] width 11 height 12
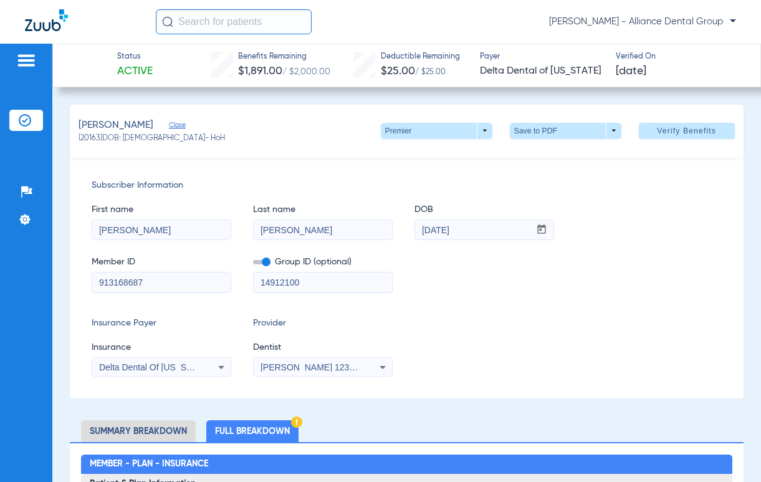
click at [27, 119] on img at bounding box center [25, 120] width 12 height 12
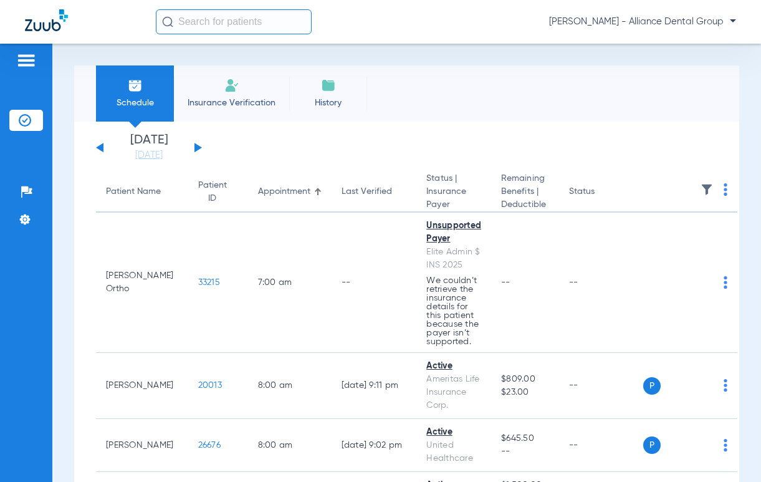
click at [327, 98] on span "History" at bounding box center [328, 103] width 59 height 12
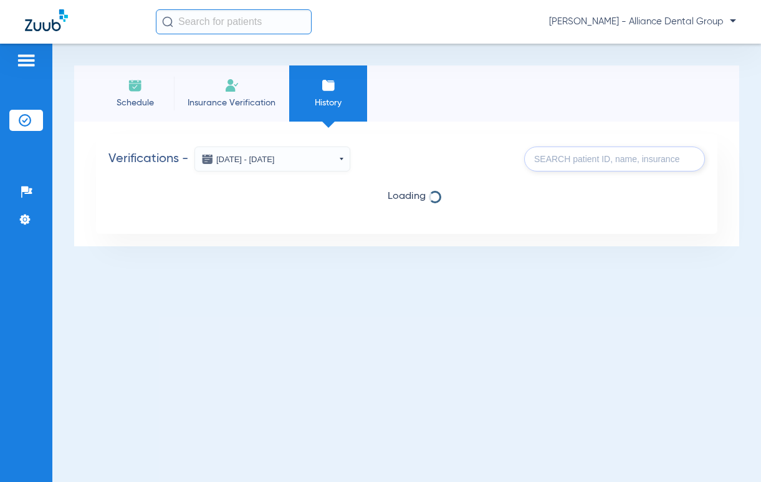
click at [625, 157] on input "text" at bounding box center [614, 159] width 181 height 25
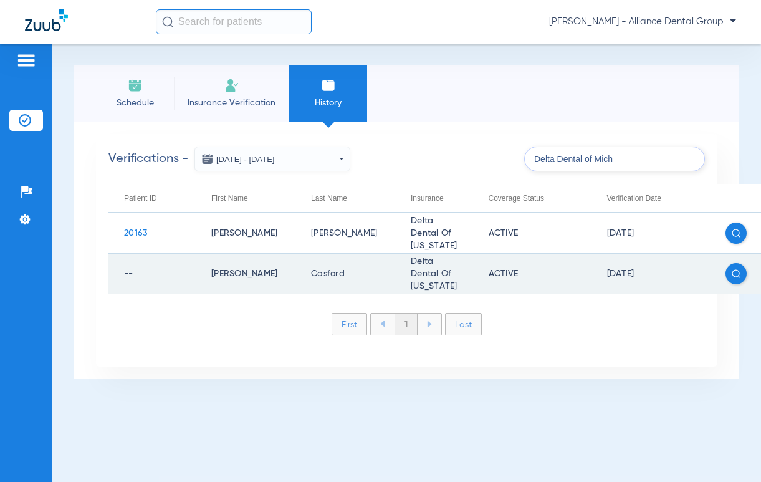
type input "Delta Dental of Mich"
click at [130, 278] on span "--" at bounding box center [128, 273] width 9 height 9
click at [222, 277] on td "[PERSON_NAME]" at bounding box center [246, 274] width 100 height 41
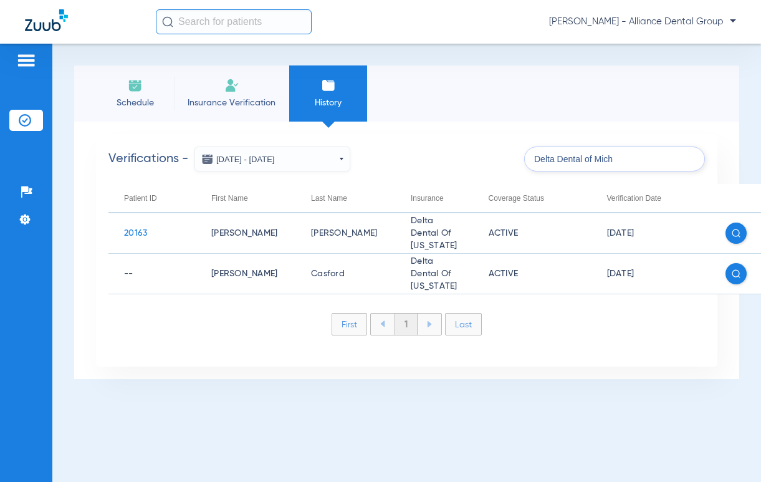
click at [249, 26] on input "text" at bounding box center [234, 21] width 156 height 25
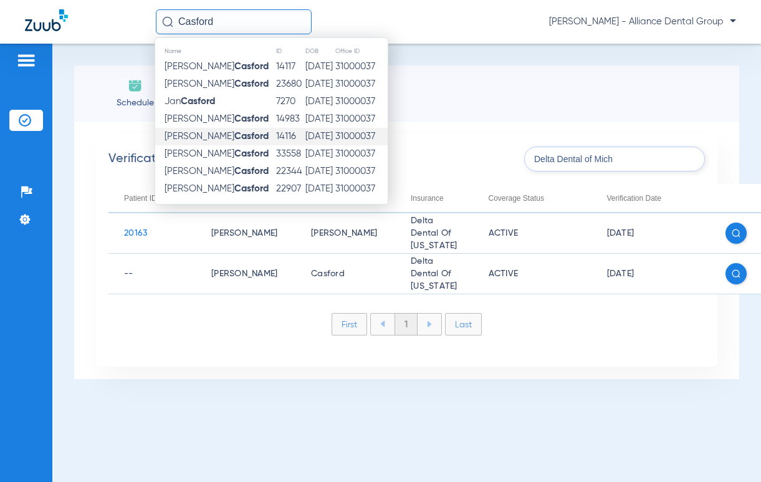
type input "Casford"
click at [234, 139] on strong "Casford" at bounding box center [251, 136] width 34 height 9
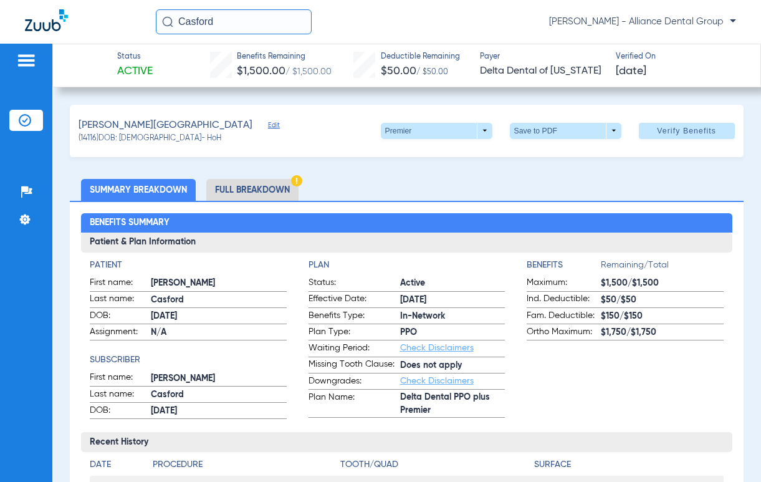
click at [269, 185] on li "Full Breakdown" at bounding box center [252, 190] width 92 height 22
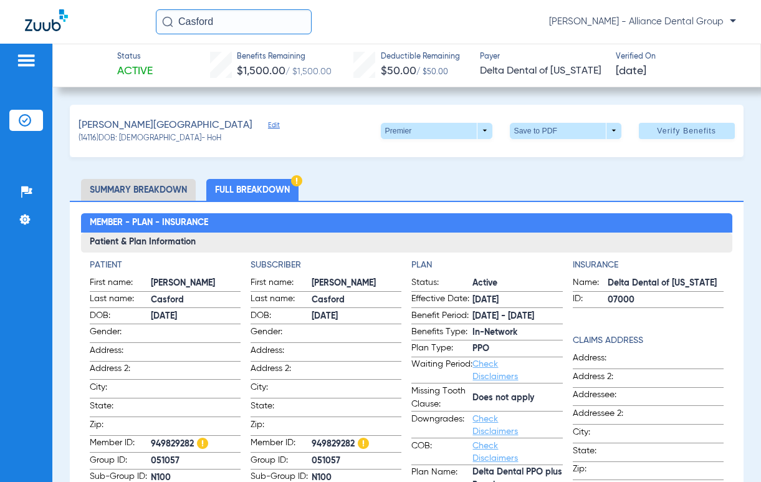
click at [268, 124] on span "Edit" at bounding box center [273, 127] width 11 height 12
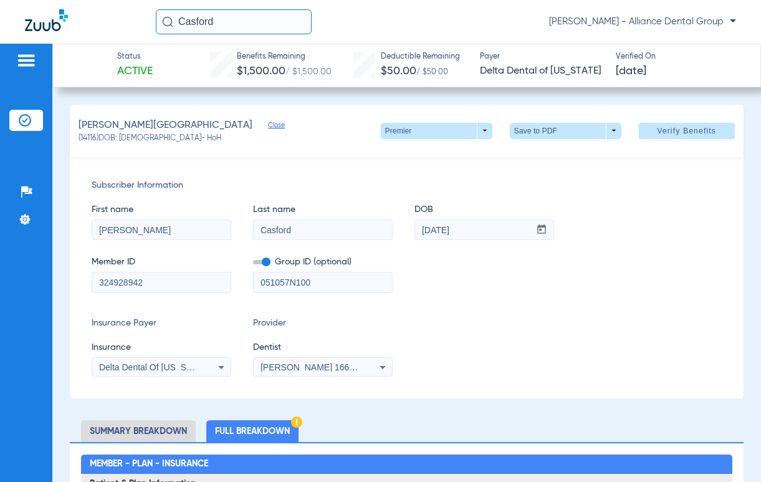
click at [268, 124] on span "Close" at bounding box center [273, 127] width 11 height 12
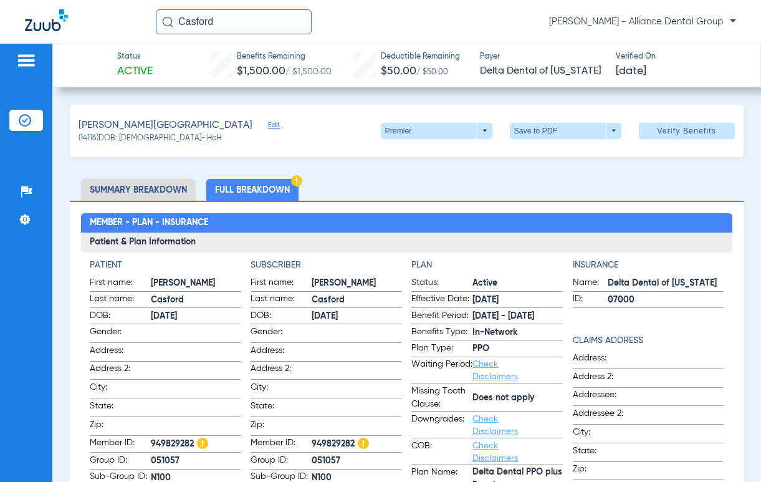
click at [22, 117] on img at bounding box center [25, 120] width 12 height 12
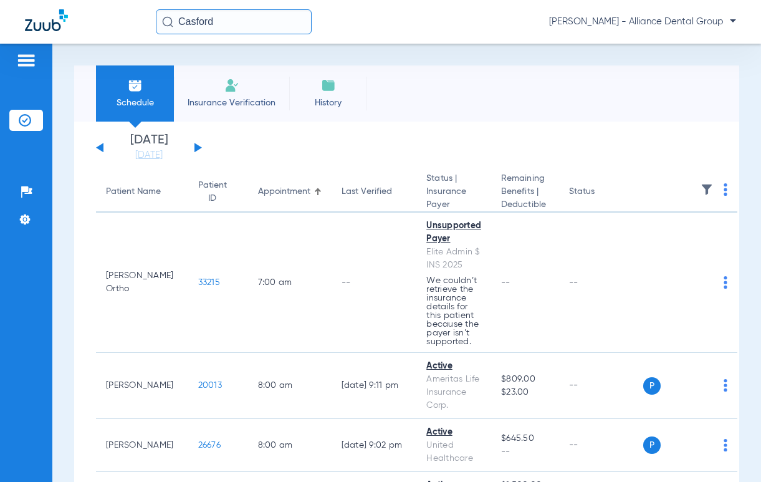
click at [317, 94] on li "History" at bounding box center [328, 93] width 78 height 56
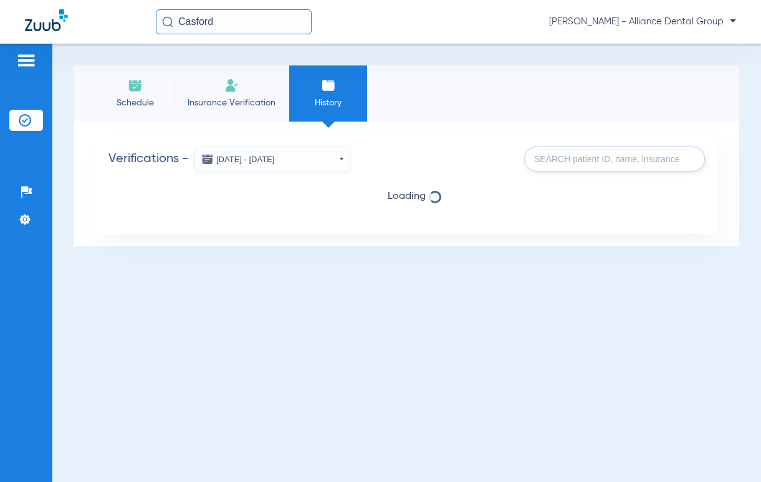
click at [605, 162] on input "text" at bounding box center [614, 159] width 181 height 25
type input "D"
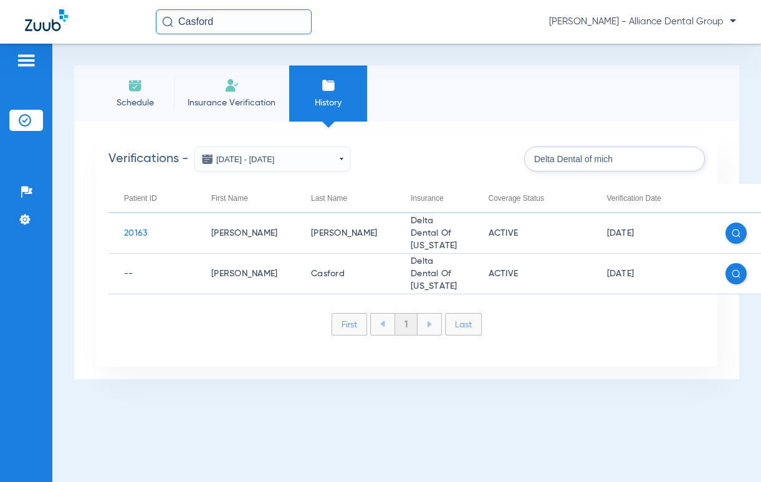
type input "Delta Dental of mich"
click at [236, 23] on input "Casford" at bounding box center [234, 21] width 156 height 25
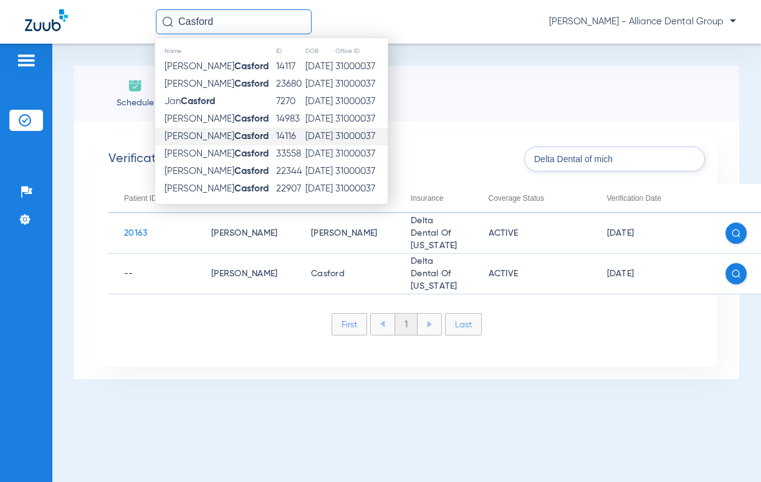
click at [195, 136] on span "[PERSON_NAME][GEOGRAPHIC_DATA]" at bounding box center [217, 136] width 104 height 9
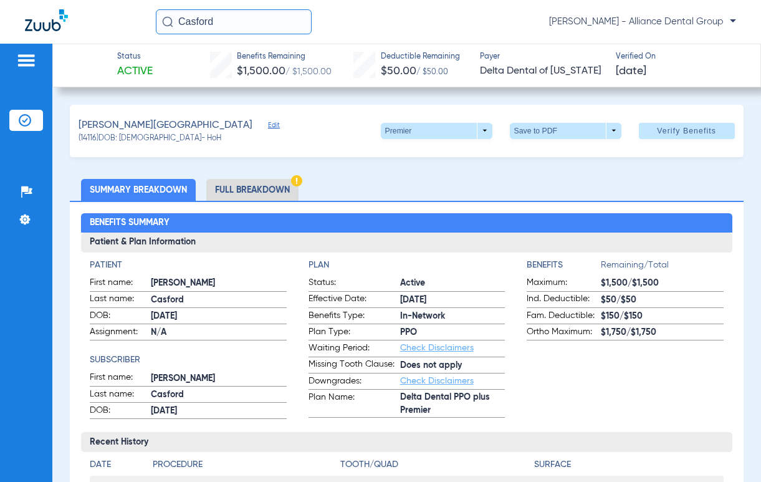
click at [268, 122] on span "Edit" at bounding box center [273, 127] width 11 height 12
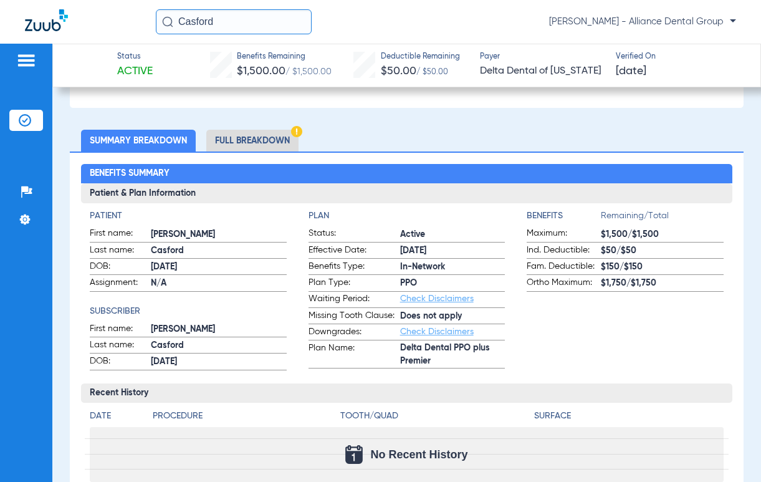
scroll to position [287, 0]
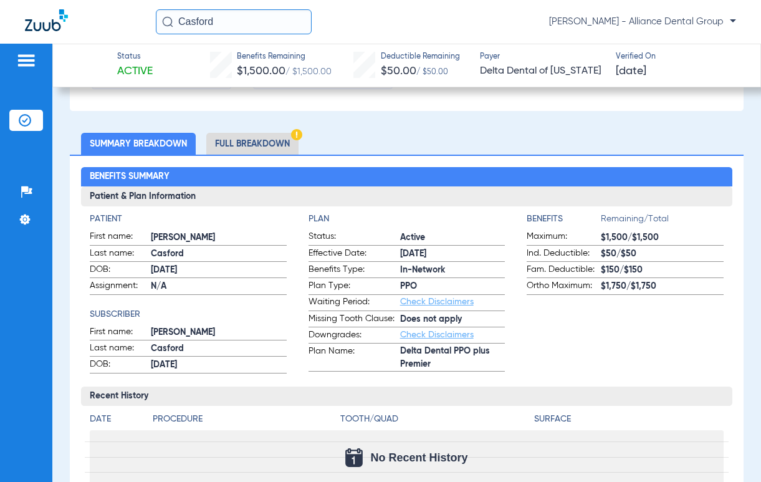
click at [234, 144] on li "Full Breakdown" at bounding box center [252, 144] width 92 height 22
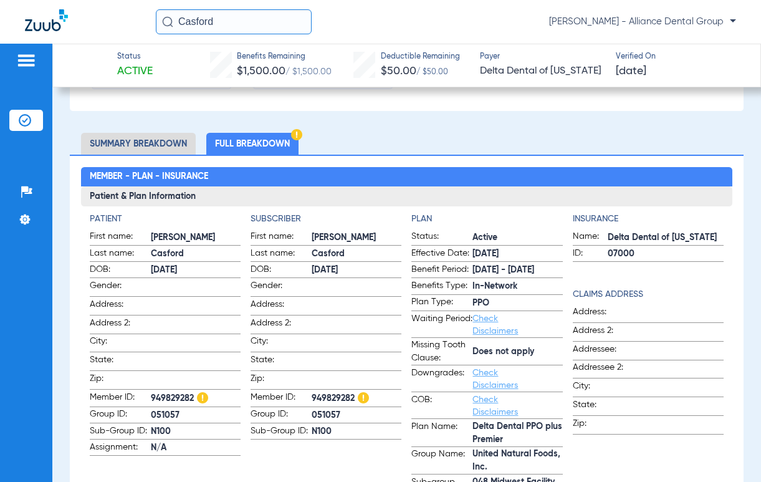
click at [21, 123] on img at bounding box center [25, 120] width 12 height 12
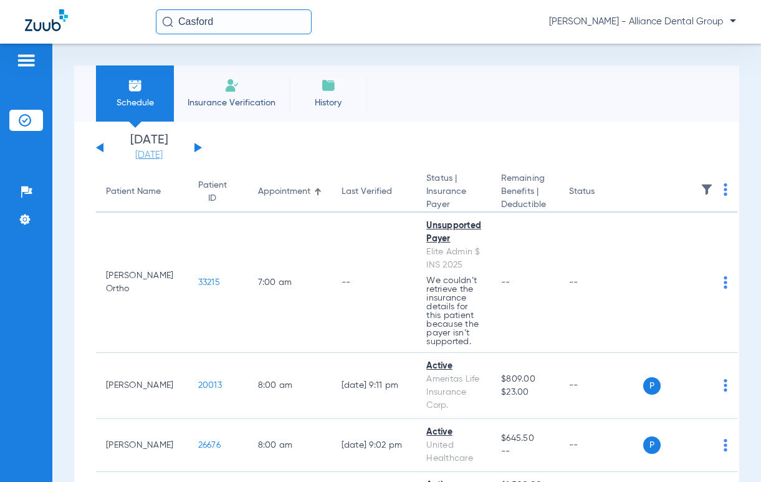
click at [147, 153] on link "[DATE]" at bounding box center [149, 155] width 75 height 12
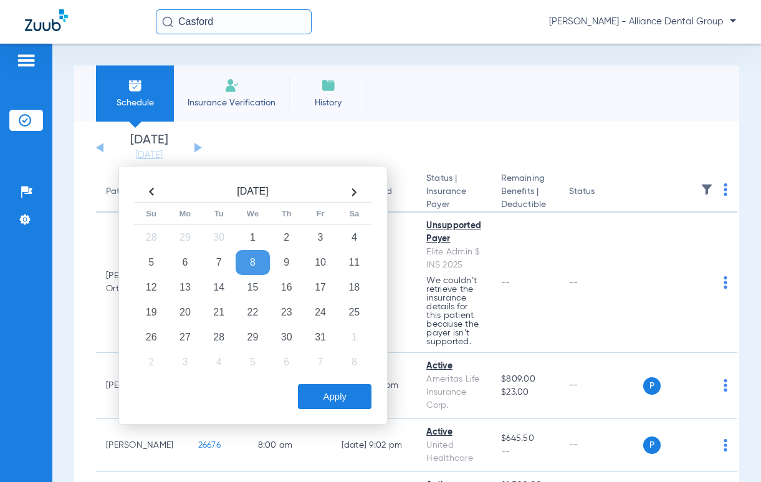
click at [251, 265] on td "8" at bounding box center [253, 262] width 34 height 25
click at [391, 136] on app-single-date-navigator "[DATE] [DATE] [DATE] [DATE] [DATE] [DATE] [DATE] [DATE] [DATE] [DATE] [DATE] [D…" at bounding box center [407, 147] width 622 height 27
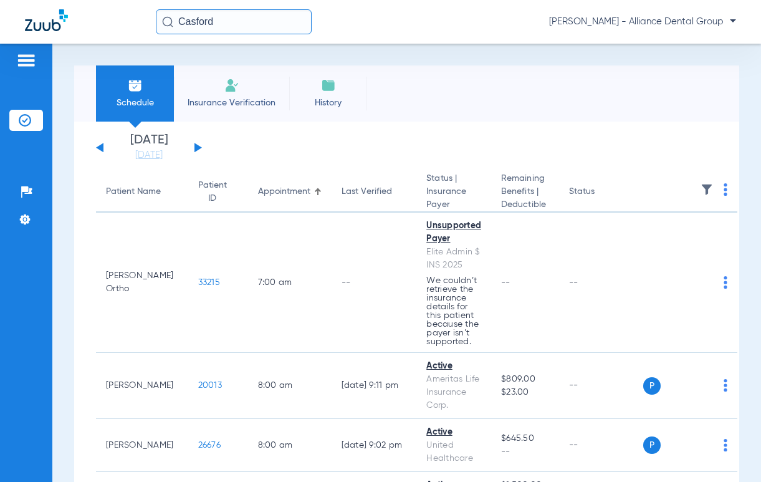
click at [30, 122] on img at bounding box center [25, 120] width 12 height 12
click at [19, 120] on img at bounding box center [25, 120] width 12 height 12
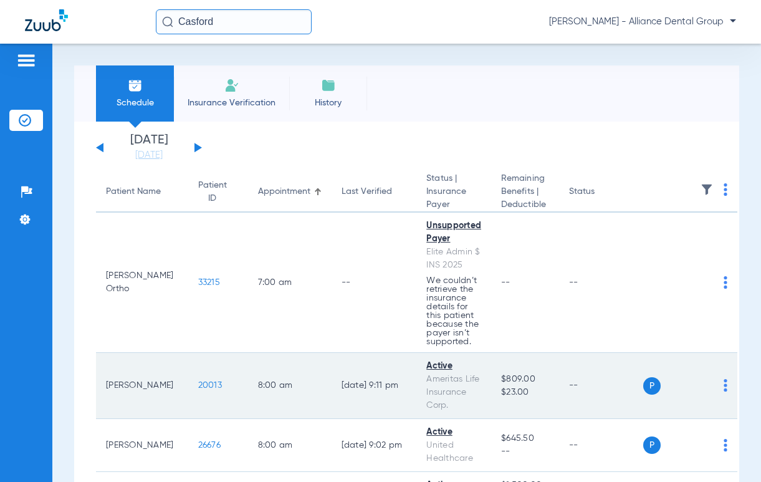
click at [198, 384] on span "20013" at bounding box center [210, 385] width 24 height 9
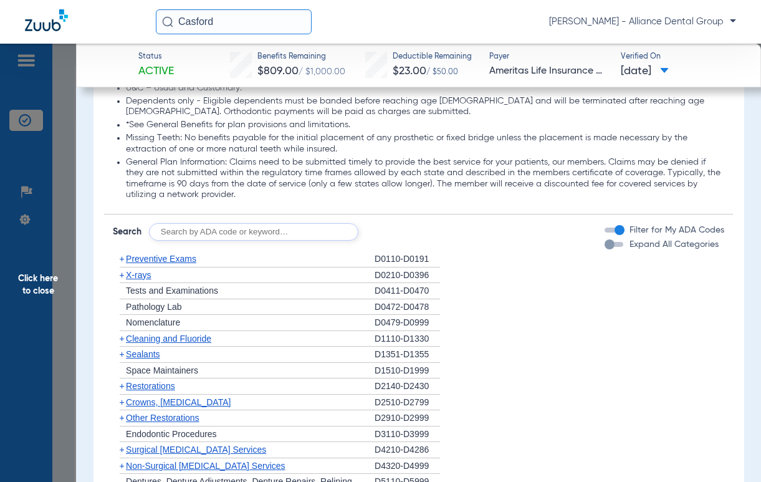
scroll to position [962, 0]
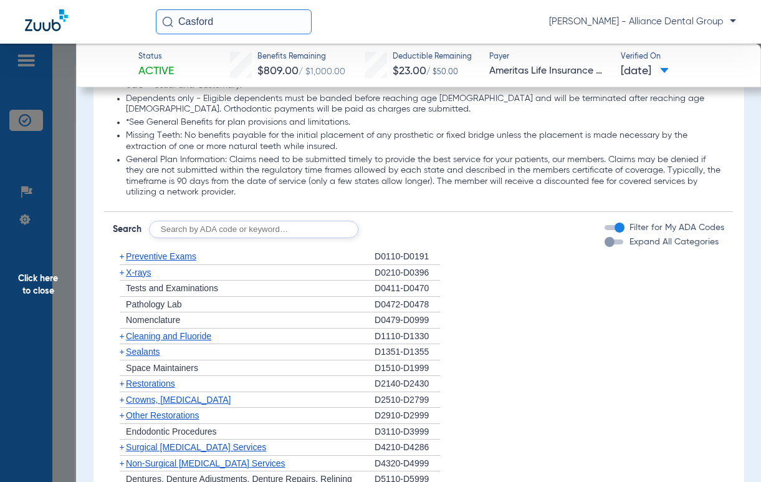
click at [220, 238] on input "text" at bounding box center [253, 229] width 209 height 17
type input "d1351"
click at [408, 251] on div "Disclaimers Please Note: The service categories and plan limitations shown repr…" at bounding box center [418, 280] width 629 height 766
click at [408, 238] on button "Search" at bounding box center [404, 229] width 49 height 17
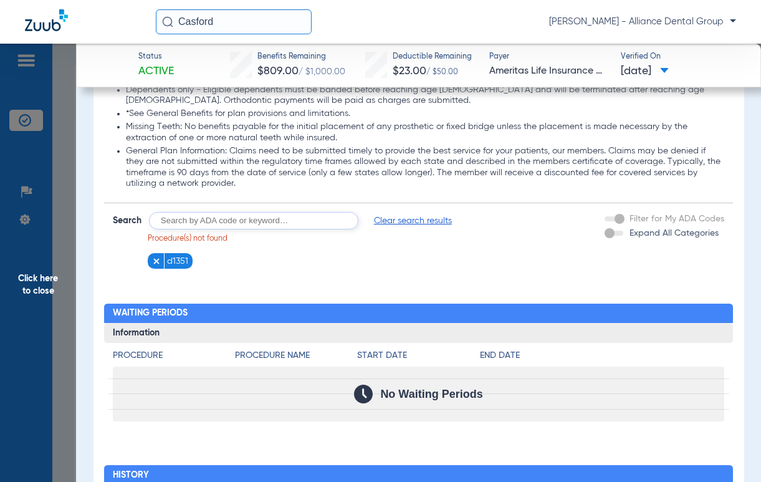
scroll to position [973, 0]
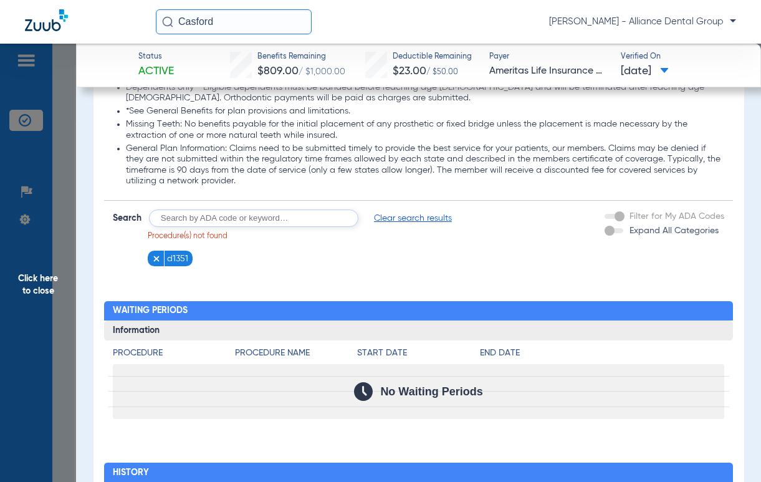
click at [226, 227] on input "text" at bounding box center [253, 217] width 209 height 17
type input "D0120"
click at [402, 227] on button "Search" at bounding box center [404, 217] width 49 height 17
click at [262, 227] on input "text" at bounding box center [253, 217] width 209 height 17
click at [605, 223] on div "Filter for My ADA Codes" at bounding box center [665, 216] width 120 height 13
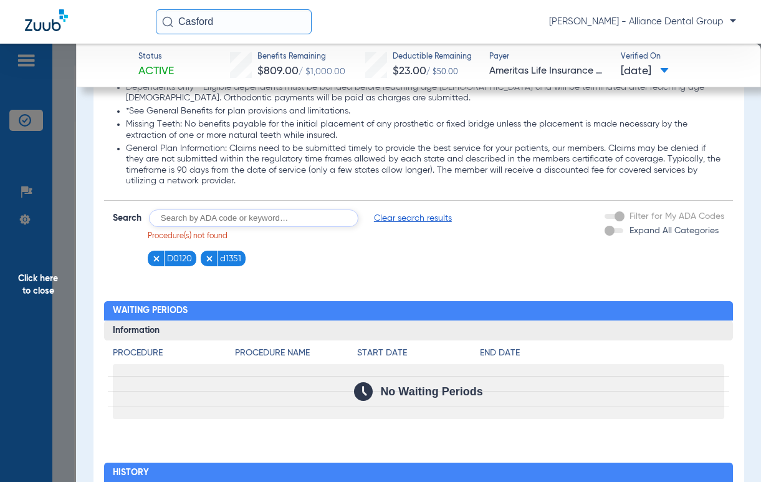
click at [607, 238] on div "Expand All Categories" at bounding box center [662, 230] width 114 height 13
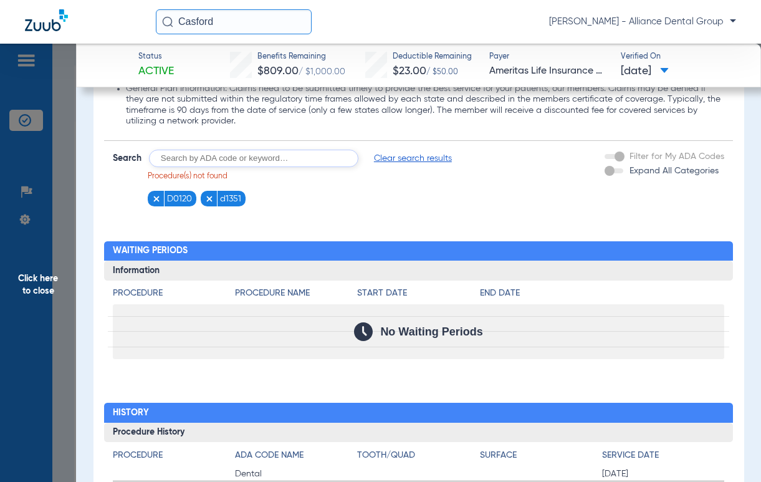
scroll to position [1028, 0]
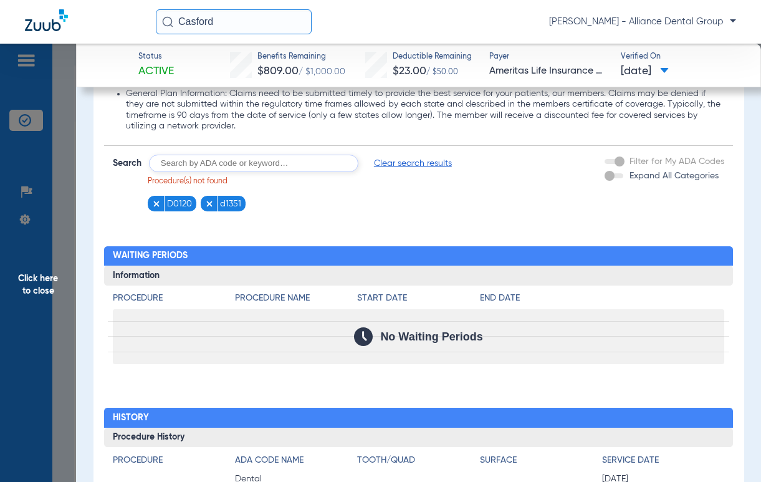
click at [218, 171] on input "text" at bounding box center [253, 163] width 209 height 17
type input "D2391"
click at [402, 172] on button "Search" at bounding box center [404, 163] width 49 height 17
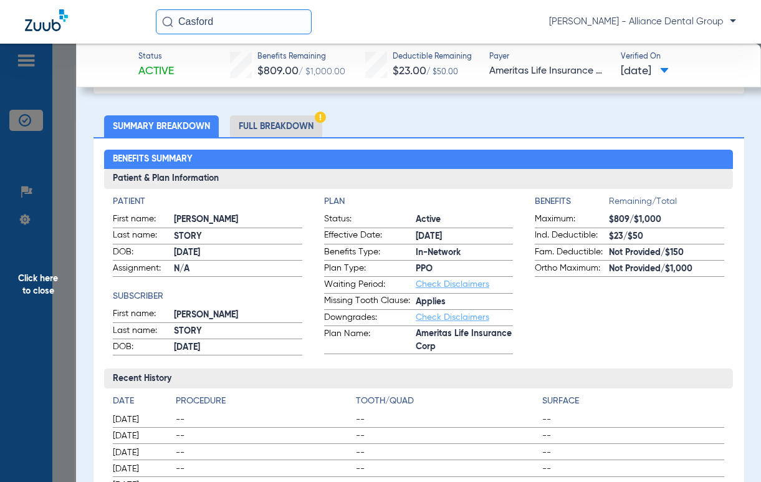
scroll to position [26, 0]
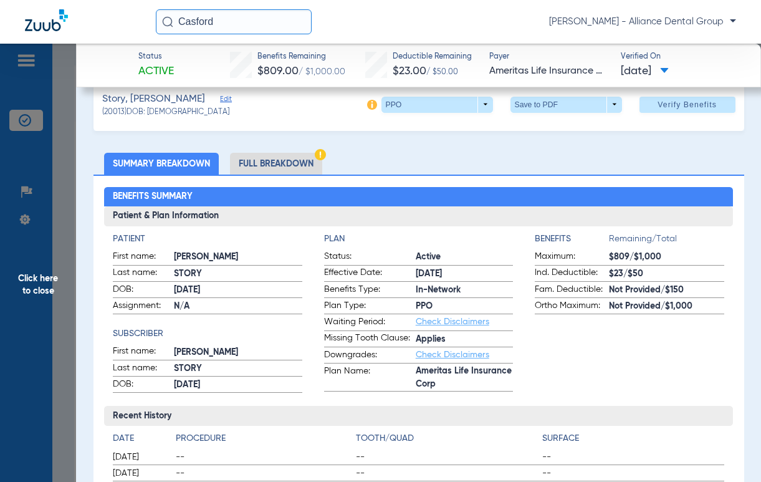
click at [50, 280] on span "Click here to close" at bounding box center [38, 285] width 76 height 482
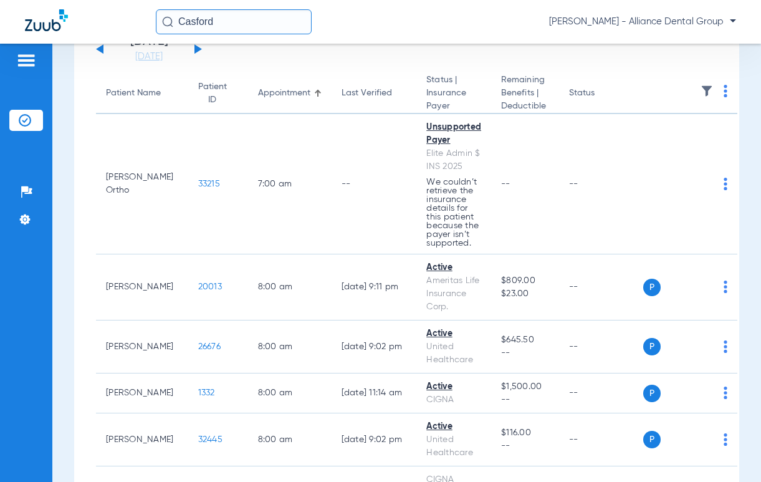
scroll to position [377, 0]
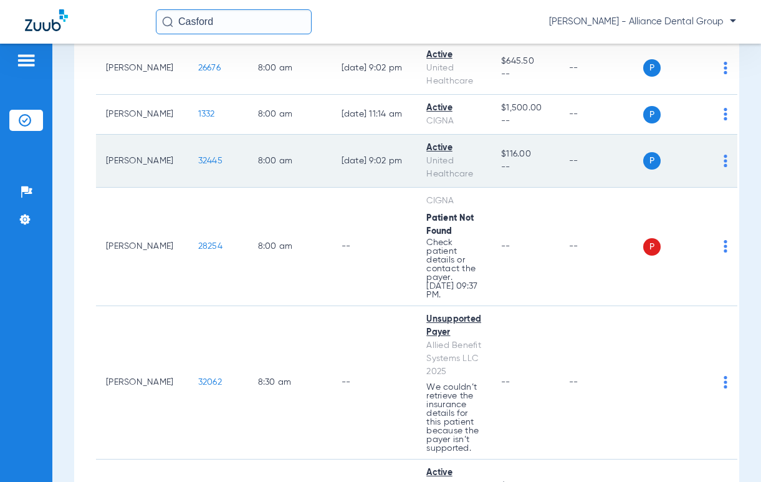
click at [198, 159] on span "32445" at bounding box center [210, 160] width 24 height 9
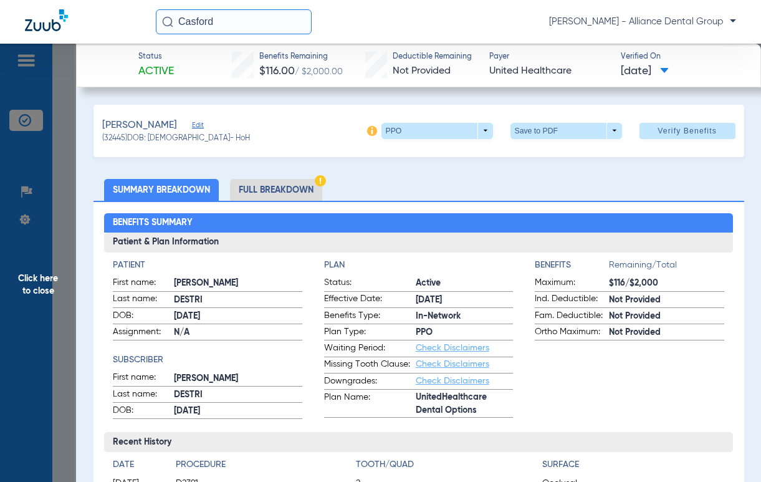
click at [266, 195] on li "Full Breakdown" at bounding box center [276, 190] width 92 height 22
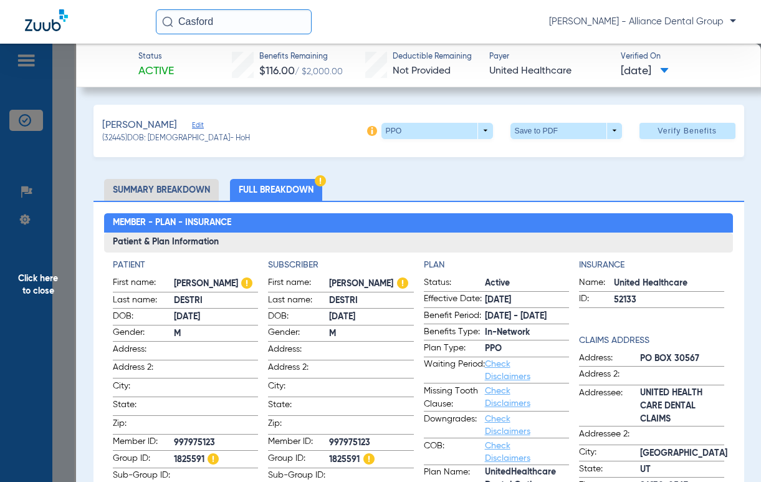
click at [192, 123] on span "Edit" at bounding box center [197, 127] width 11 height 12
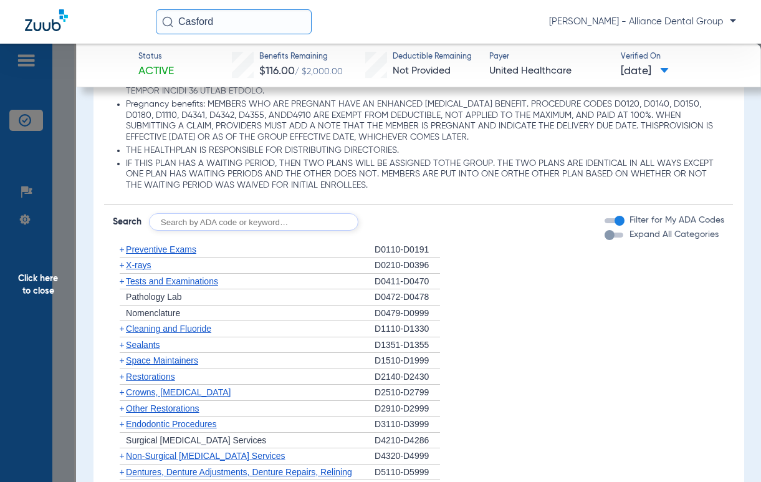
scroll to position [1484, 0]
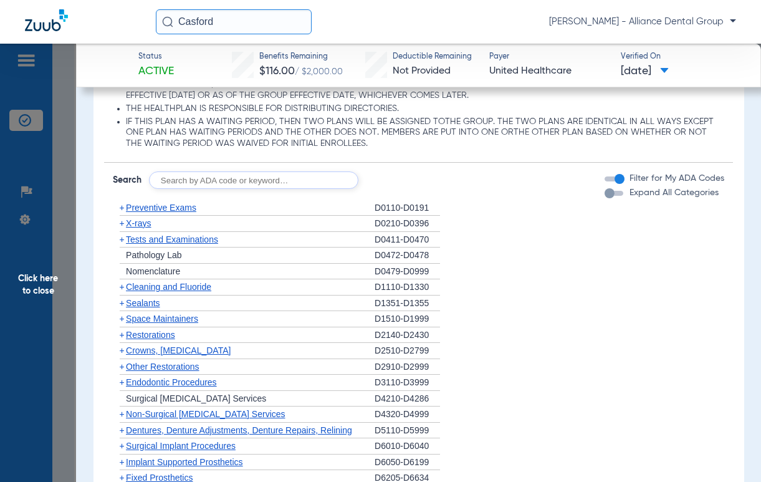
click at [204, 189] on input "text" at bounding box center [253, 179] width 209 height 17
type input "D0120"
click at [410, 189] on button "Search" at bounding box center [404, 179] width 49 height 17
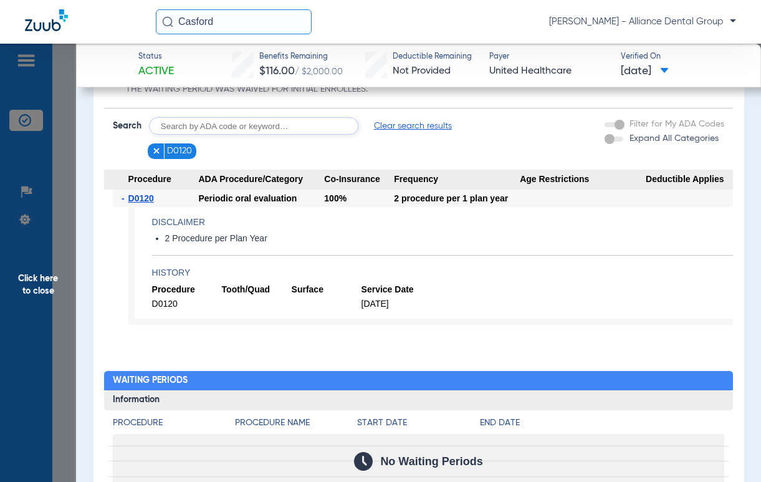
scroll to position [1542, 0]
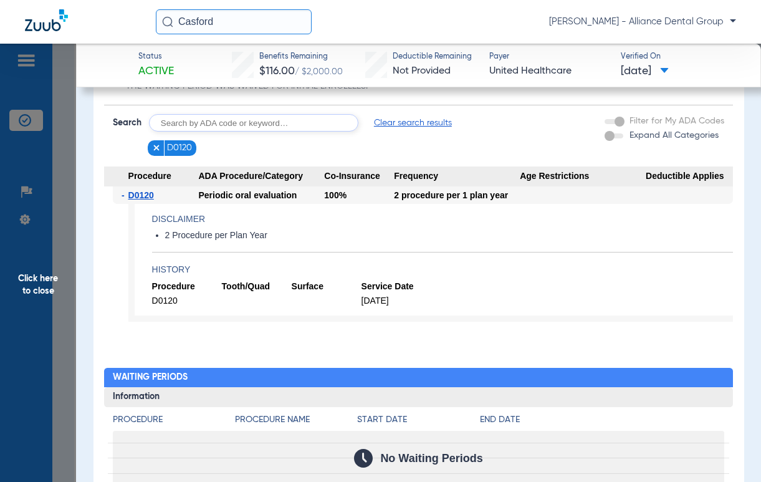
click at [221, 132] on input "text" at bounding box center [253, 122] width 209 height 17
type input "D2740"
click at [393, 132] on button "Search" at bounding box center [404, 122] width 49 height 17
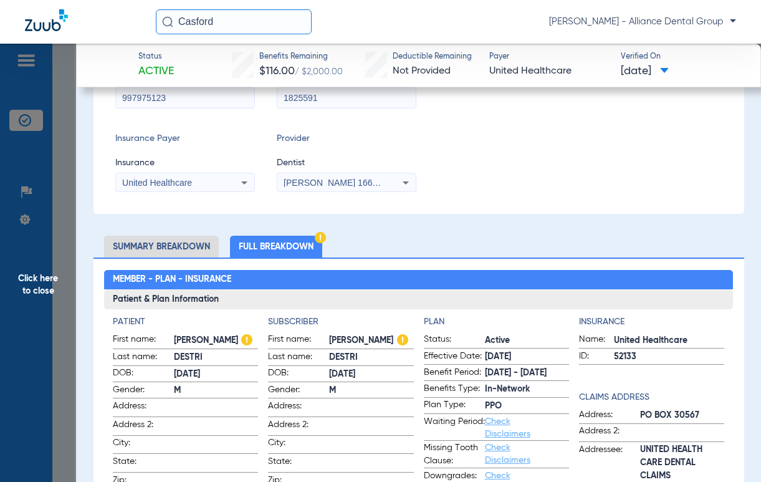
scroll to position [147, 0]
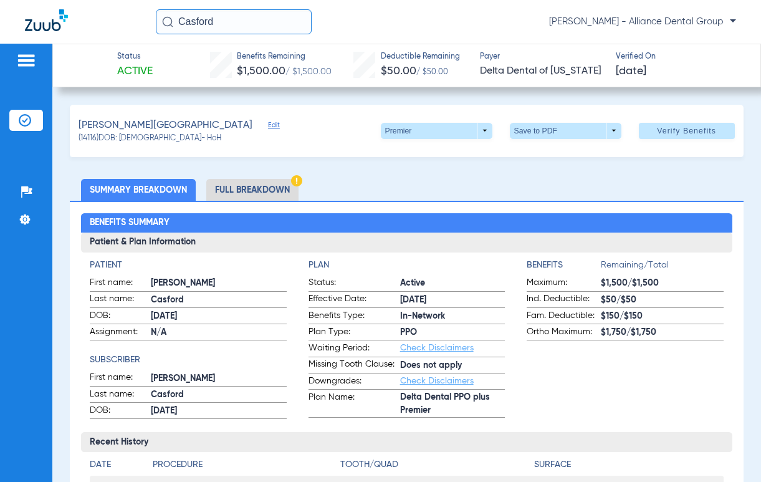
click at [256, 189] on li "Full Breakdown" at bounding box center [252, 190] width 92 height 22
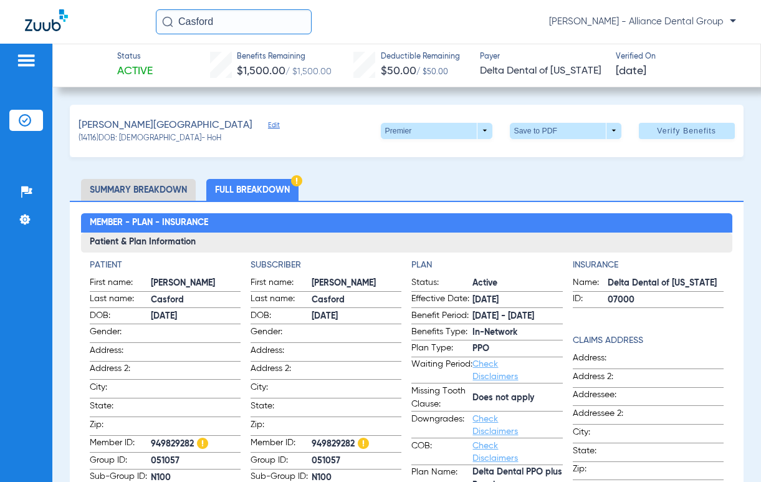
click at [24, 57] on img at bounding box center [26, 60] width 20 height 15
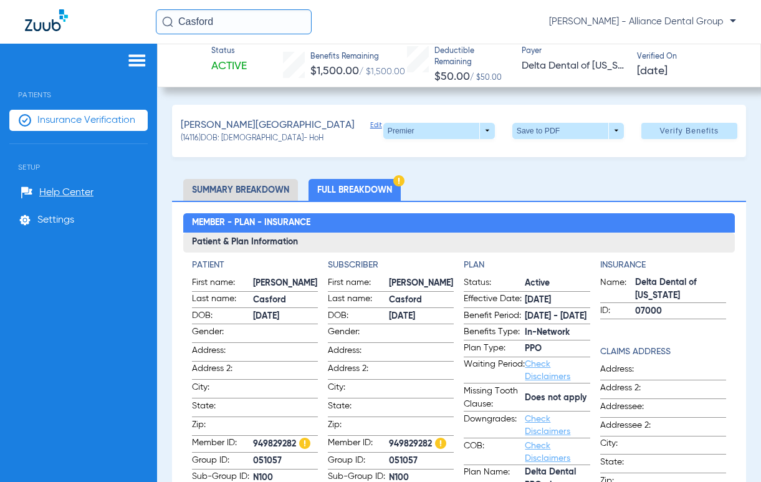
click at [61, 126] on li "Insurance Verification" at bounding box center [78, 120] width 138 height 21
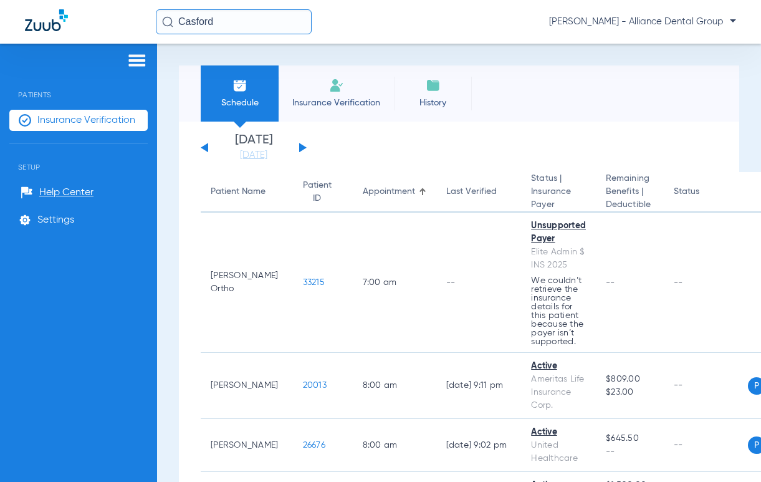
click at [296, 149] on div "[DATE] [DATE] [DATE] [DATE] [DATE] [DATE] [DATE] [DATE] [DATE] [DATE] [DATE] [D…" at bounding box center [254, 147] width 106 height 27
click at [301, 148] on button at bounding box center [302, 147] width 7 height 9
